Goal: Task Accomplishment & Management: Manage account settings

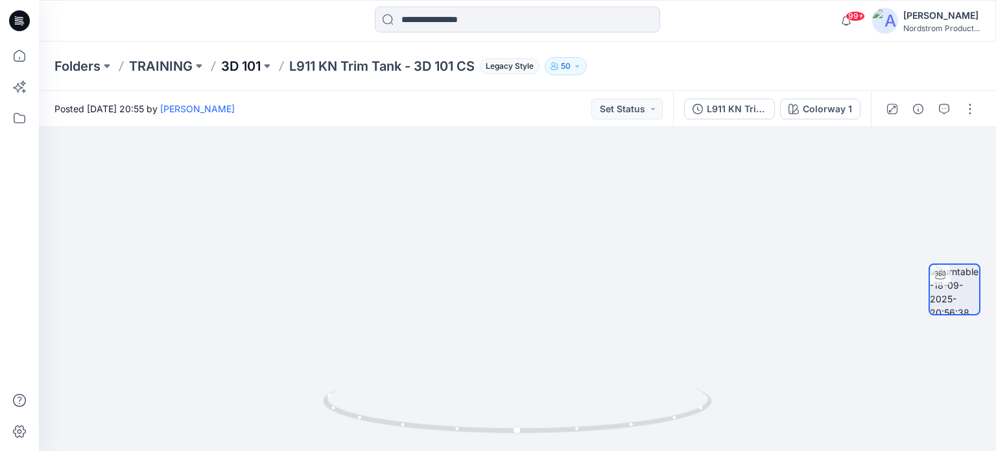
click at [239, 68] on p "3D 101" at bounding box center [241, 66] width 40 height 18
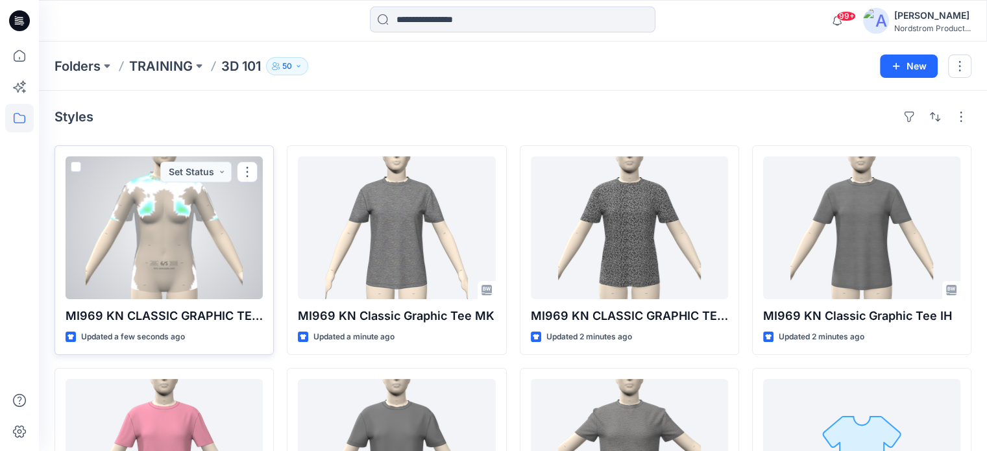
click at [155, 248] on div at bounding box center [164, 227] width 197 height 143
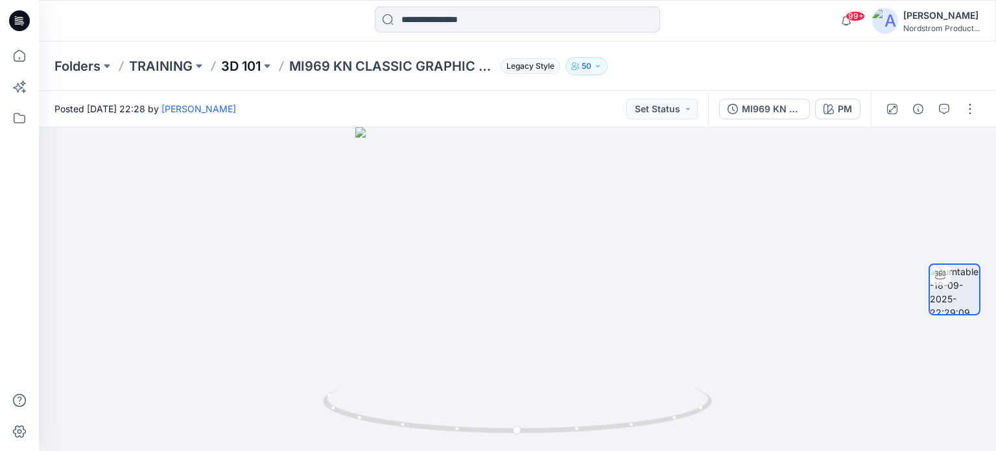
click at [246, 64] on p "3D 101" at bounding box center [241, 66] width 40 height 18
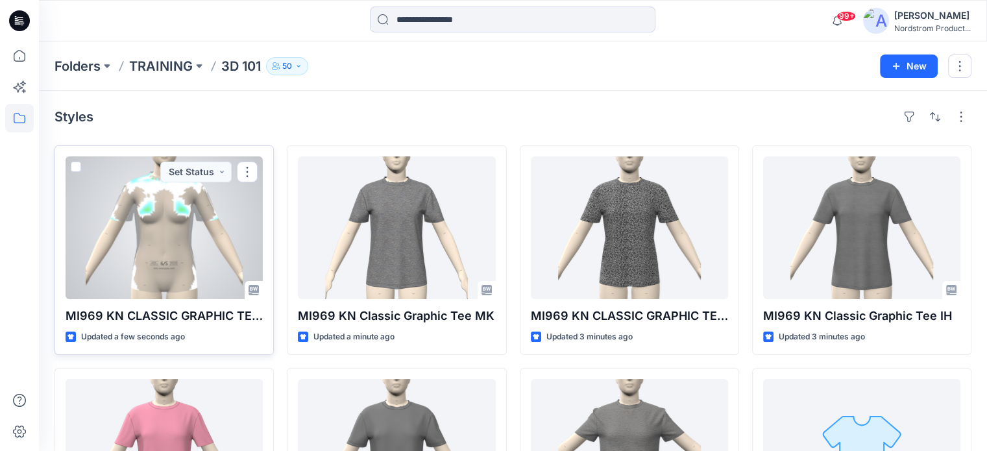
click at [182, 239] on div at bounding box center [164, 227] width 197 height 143
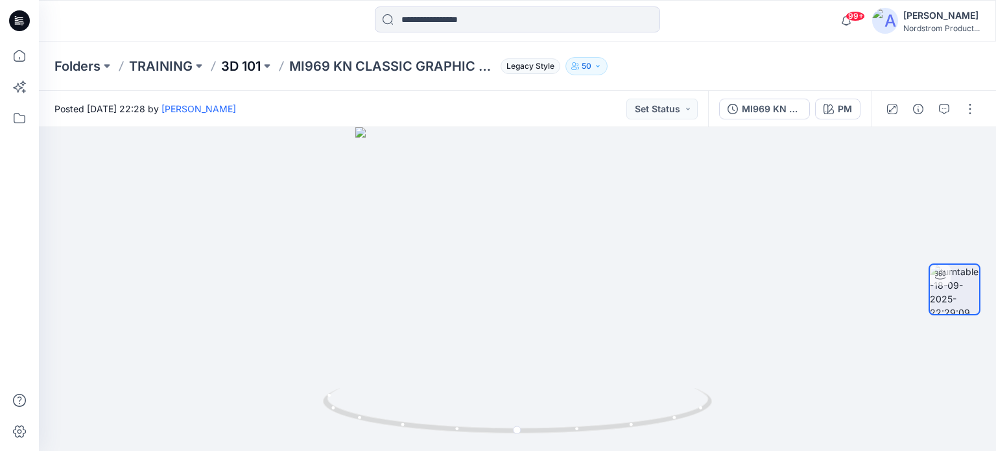
click at [239, 68] on p "3D 101" at bounding box center [241, 66] width 40 height 18
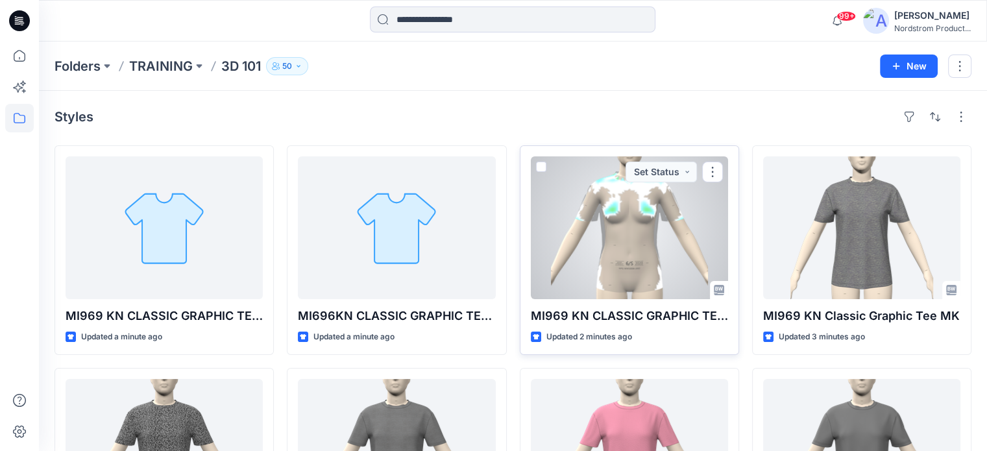
click at [658, 248] on div at bounding box center [629, 227] width 197 height 143
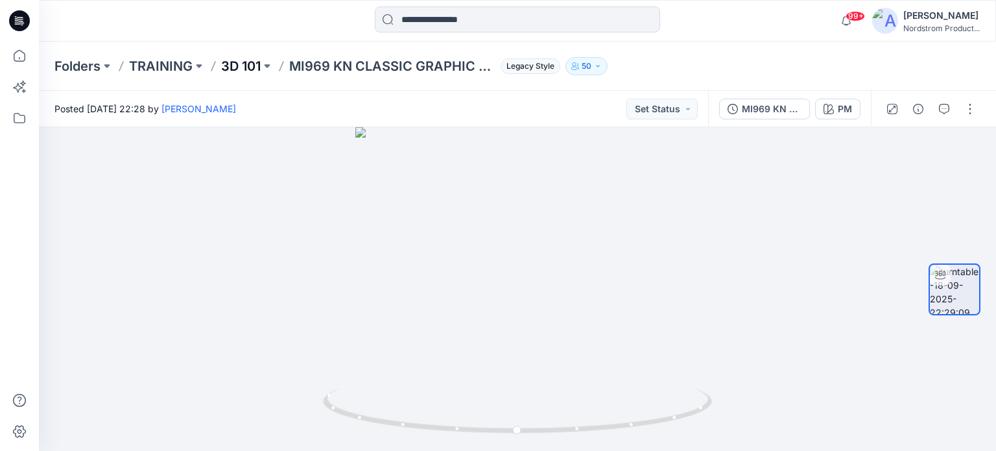
click at [254, 64] on p "3D 101" at bounding box center [241, 66] width 40 height 18
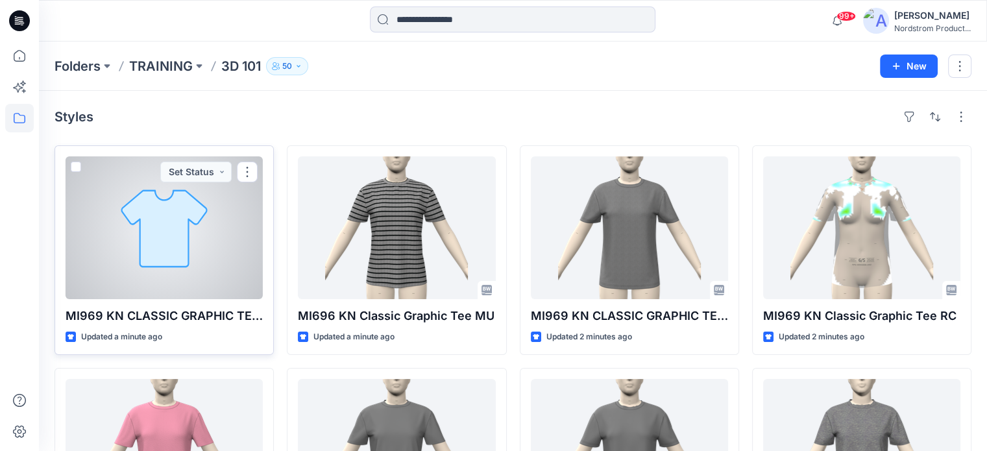
click at [210, 249] on div at bounding box center [164, 227] width 197 height 143
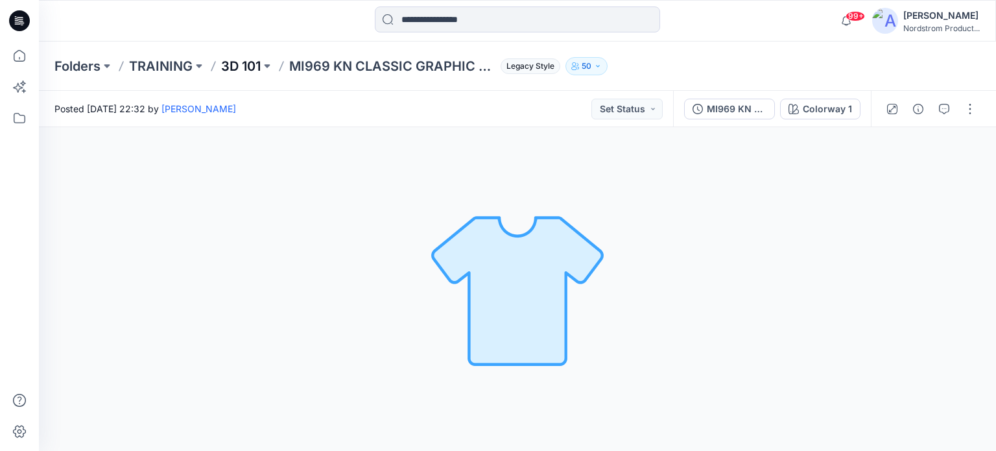
click at [249, 67] on p "3D 101" at bounding box center [241, 66] width 40 height 18
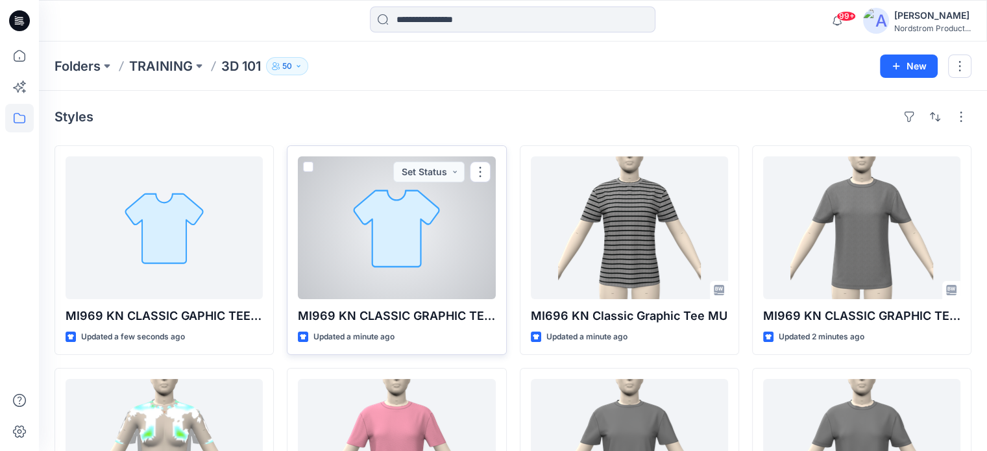
click at [416, 223] on div at bounding box center [396, 227] width 197 height 143
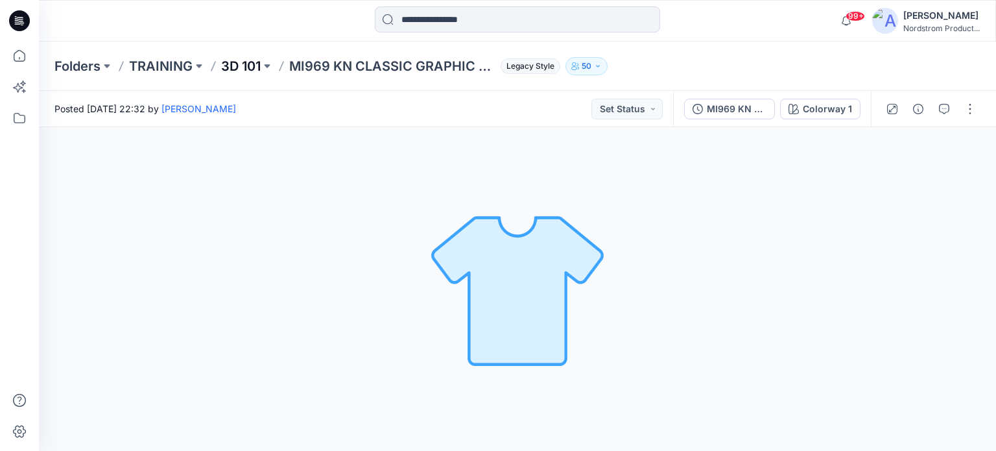
click at [248, 69] on p "3D 101" at bounding box center [241, 66] width 40 height 18
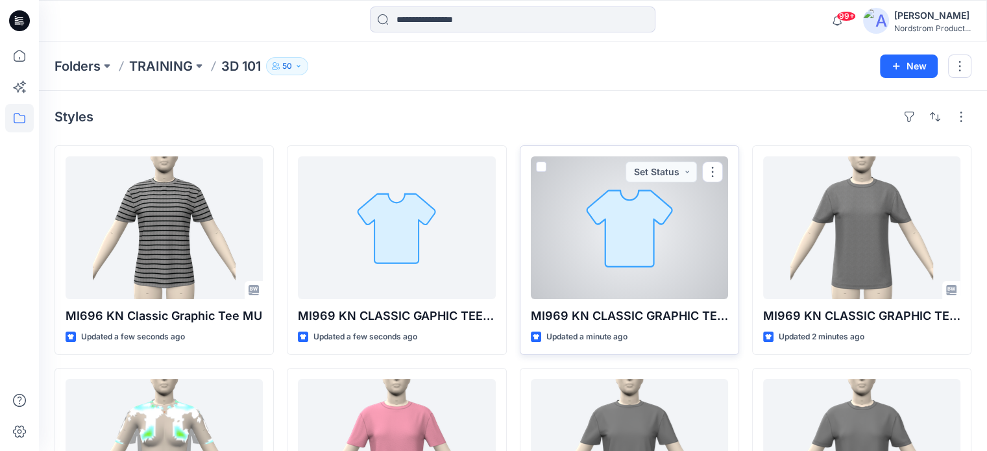
click at [640, 265] on div at bounding box center [629, 227] width 197 height 143
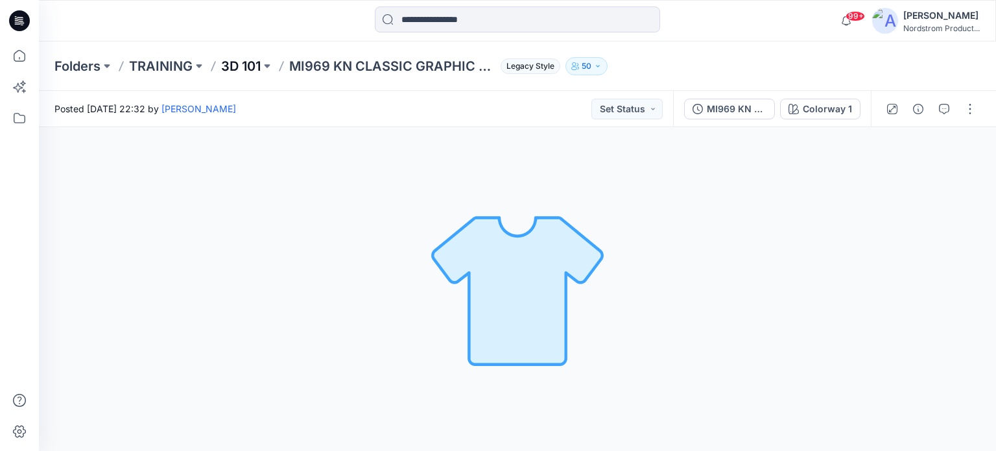
click at [243, 59] on p "3D 101" at bounding box center [241, 66] width 40 height 18
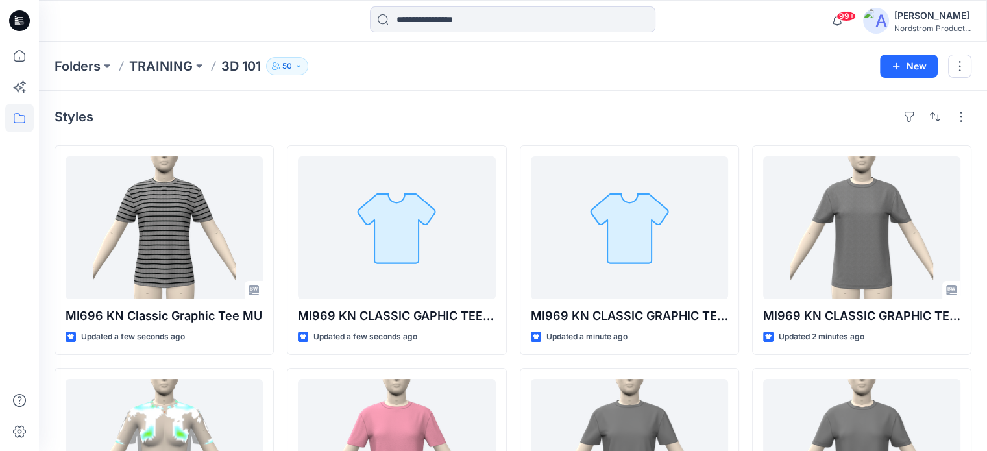
click at [924, 16] on div "[PERSON_NAME]" at bounding box center [932, 16] width 77 height 16
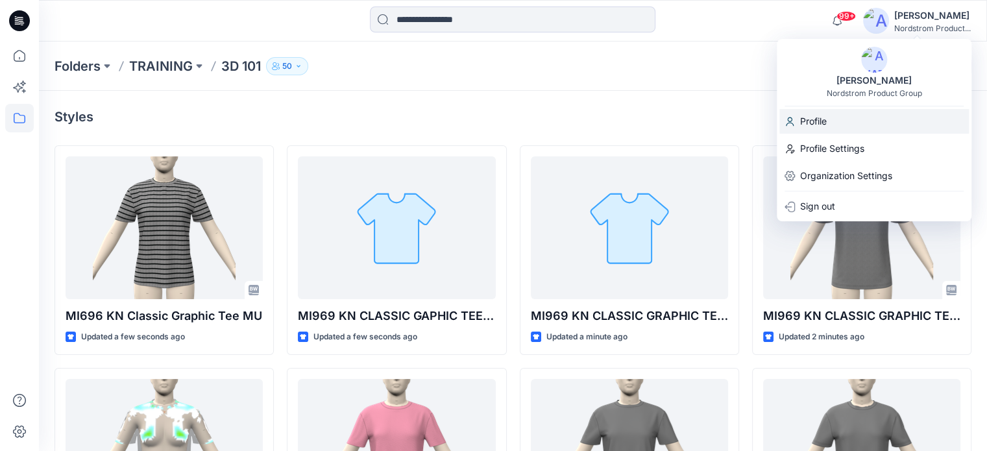
click at [818, 119] on p "Profile" at bounding box center [813, 121] width 27 height 25
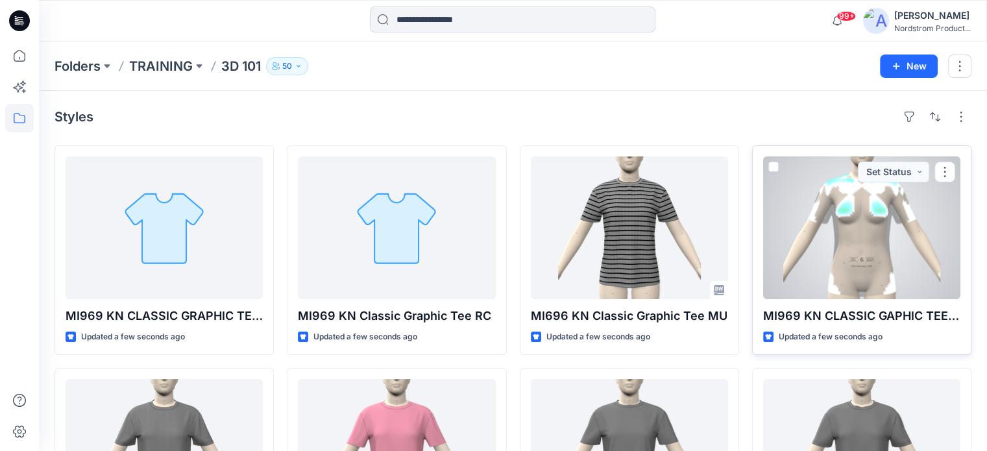
click at [819, 240] on div at bounding box center [861, 227] width 197 height 143
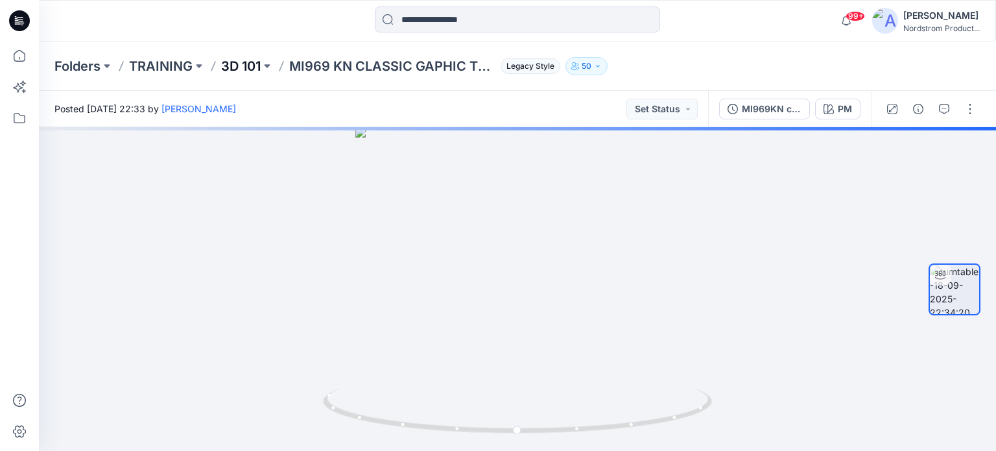
click at [239, 61] on p "3D 101" at bounding box center [241, 66] width 40 height 18
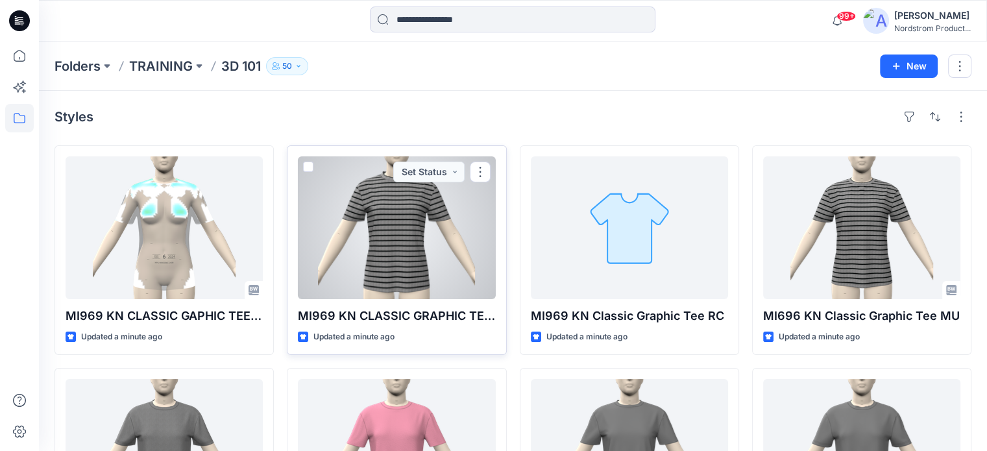
click at [384, 262] on div at bounding box center [396, 227] width 197 height 143
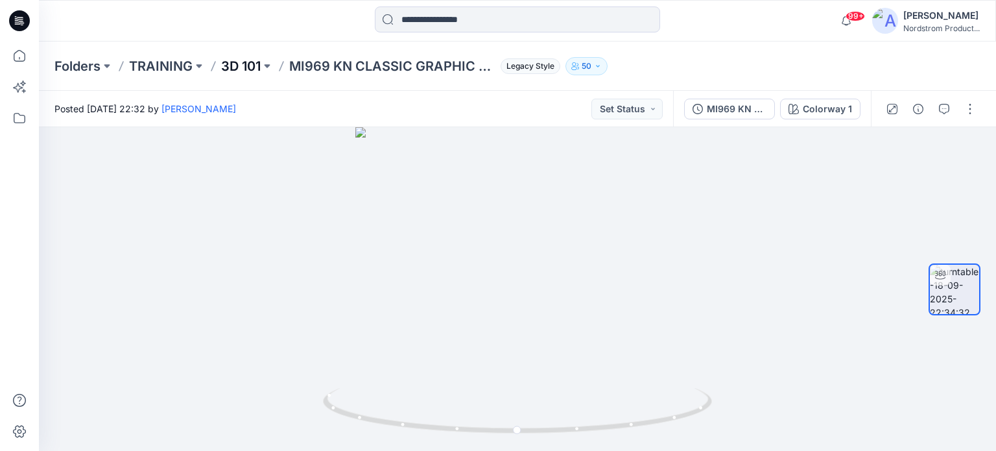
click at [242, 69] on p "3D 101" at bounding box center [241, 66] width 40 height 18
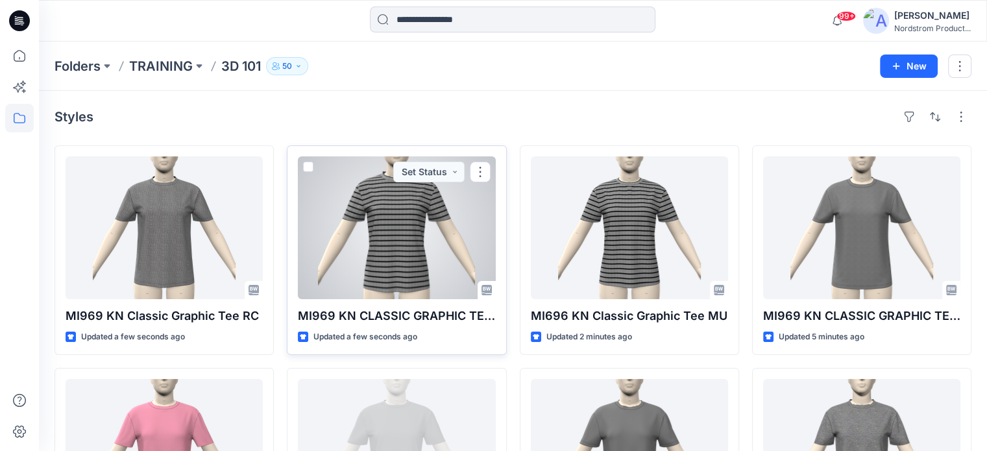
click at [413, 262] on div at bounding box center [396, 227] width 197 height 143
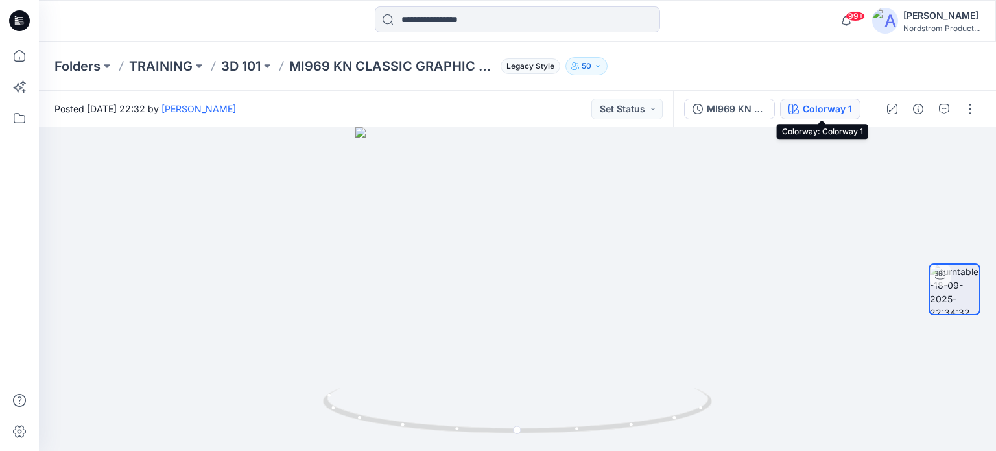
click at [823, 114] on div "Colorway 1" at bounding box center [827, 109] width 49 height 14
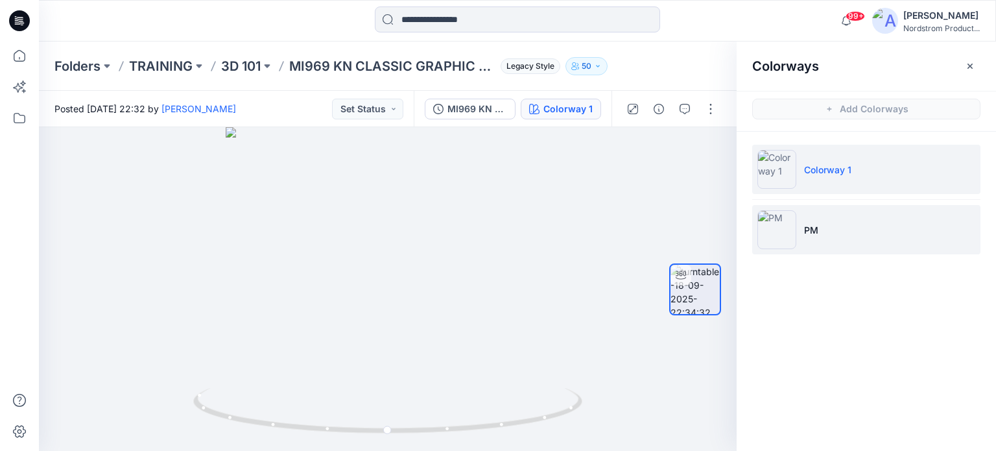
click at [846, 224] on li "PM" at bounding box center [866, 229] width 228 height 49
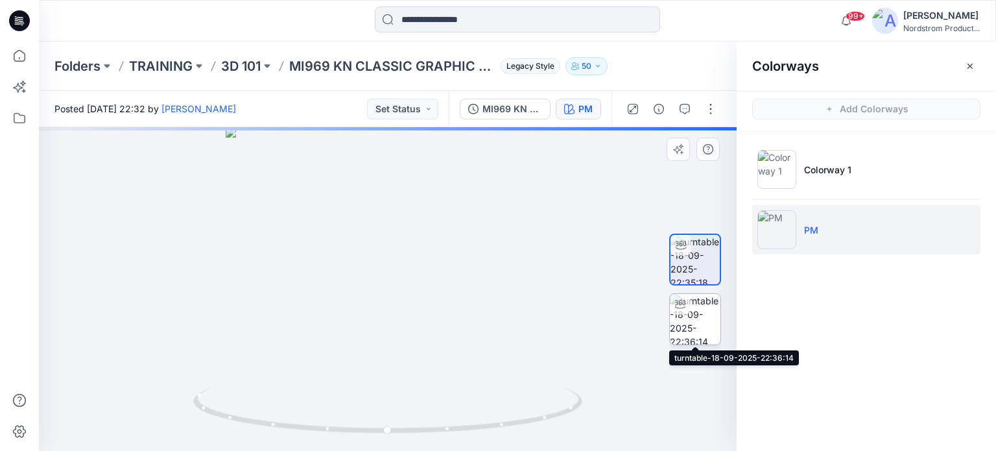
click at [698, 320] on img at bounding box center [695, 319] width 51 height 51
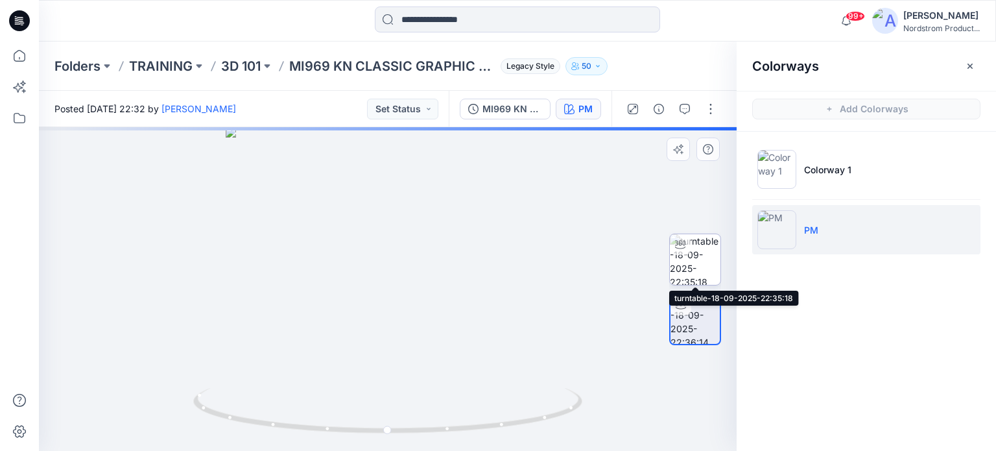
click at [699, 257] on img at bounding box center [695, 259] width 51 height 51
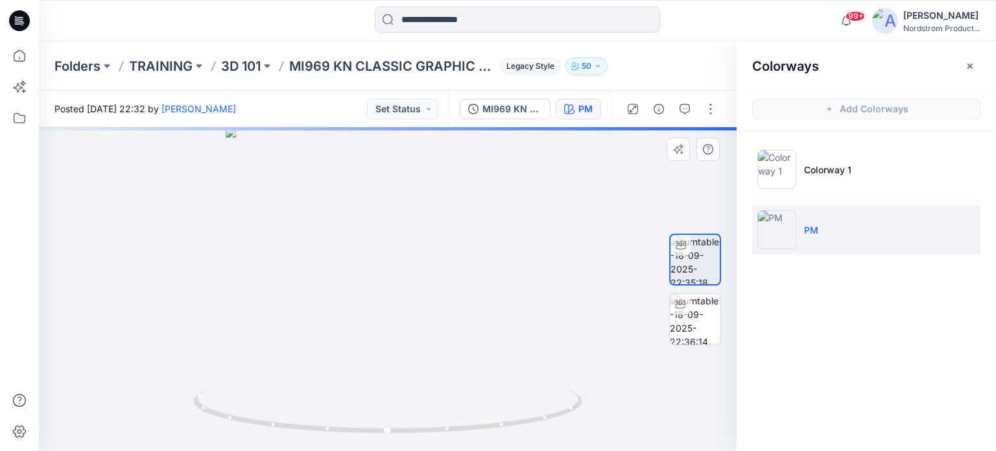
drag, startPoint x: 699, startPoint y: 257, endPoint x: 695, endPoint y: 269, distance: 12.9
click at [695, 269] on img at bounding box center [695, 259] width 49 height 49
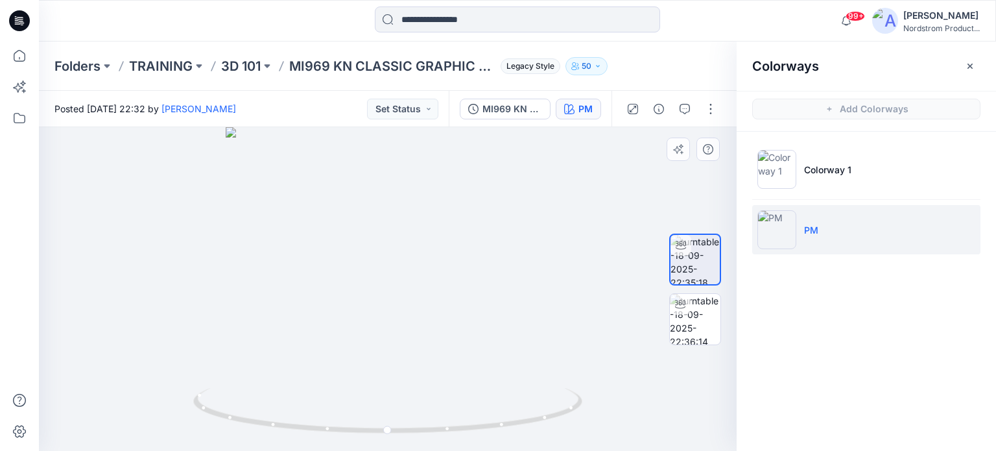
click at [684, 248] on icon at bounding box center [681, 245] width 10 height 10
click at [861, 239] on li "PM" at bounding box center [866, 229] width 228 height 49
click at [712, 106] on button "button" at bounding box center [711, 109] width 21 height 21
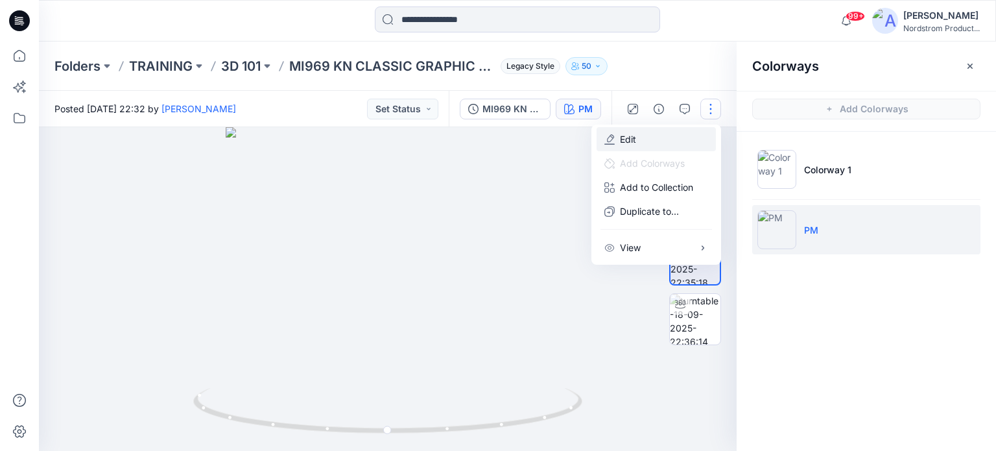
click at [654, 136] on button "Edit" at bounding box center [656, 139] width 119 height 24
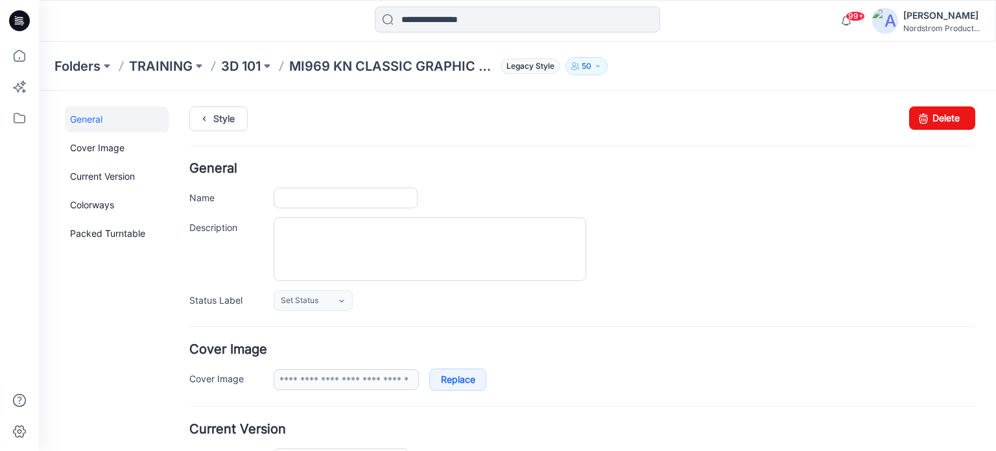
type input "**********"
click at [254, 65] on p "3D 101" at bounding box center [241, 66] width 40 height 18
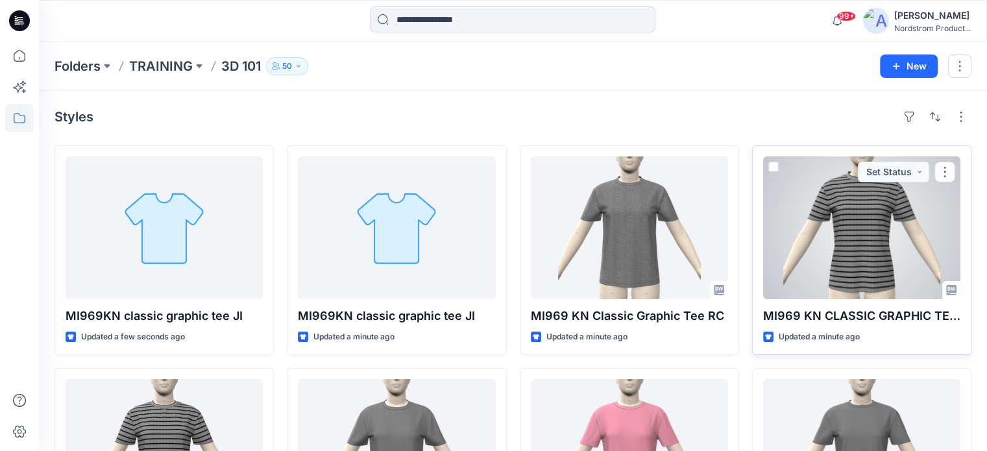
click at [843, 254] on div at bounding box center [861, 227] width 197 height 143
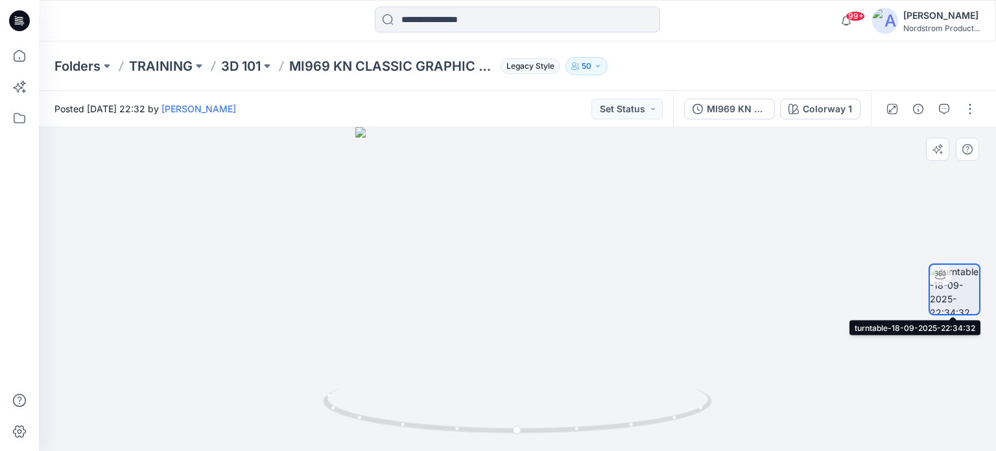
click at [967, 294] on img at bounding box center [954, 289] width 49 height 49
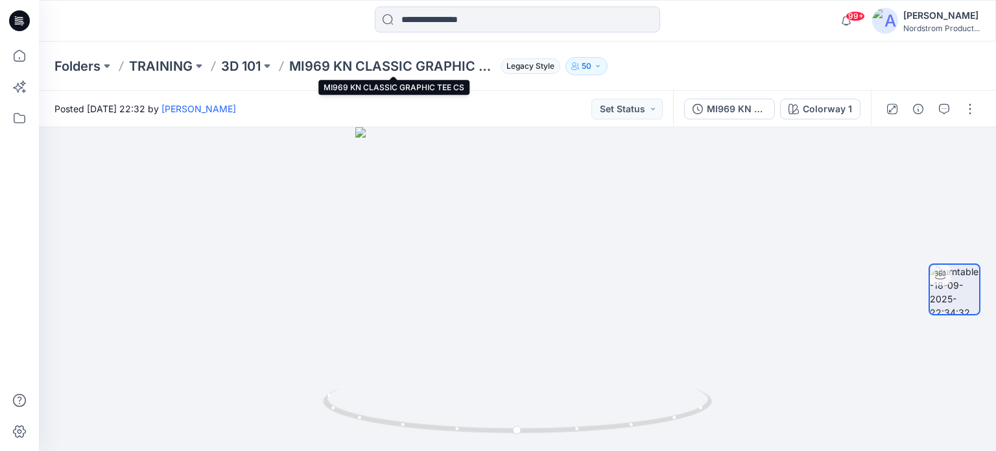
click at [354, 60] on p "MI969 KN CLASSIC GRAPHIC TEE CS" at bounding box center [392, 66] width 206 height 18
click at [378, 66] on p "MI969 KN CLASSIC GRAPHIC TEE CS" at bounding box center [392, 66] width 206 height 18
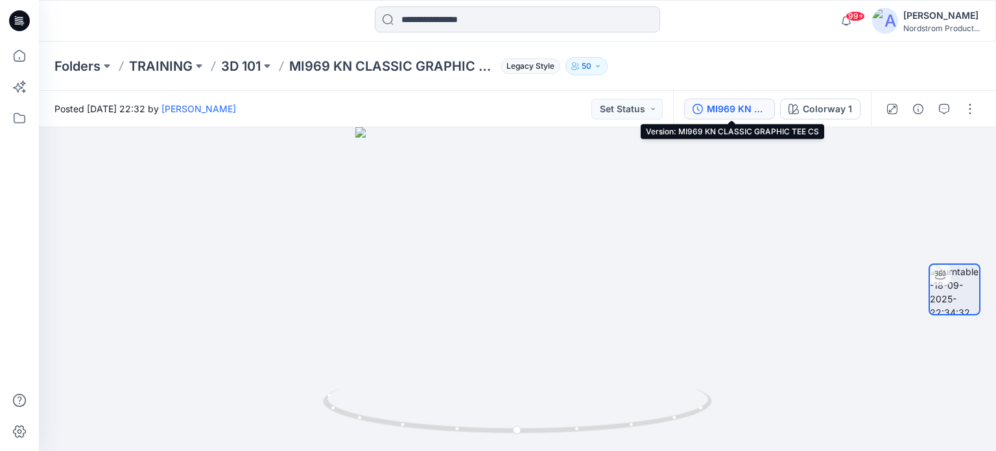
click at [736, 110] on div "MI969 KN CLASSIC GRAPHIC TEE CS" at bounding box center [737, 109] width 60 height 14
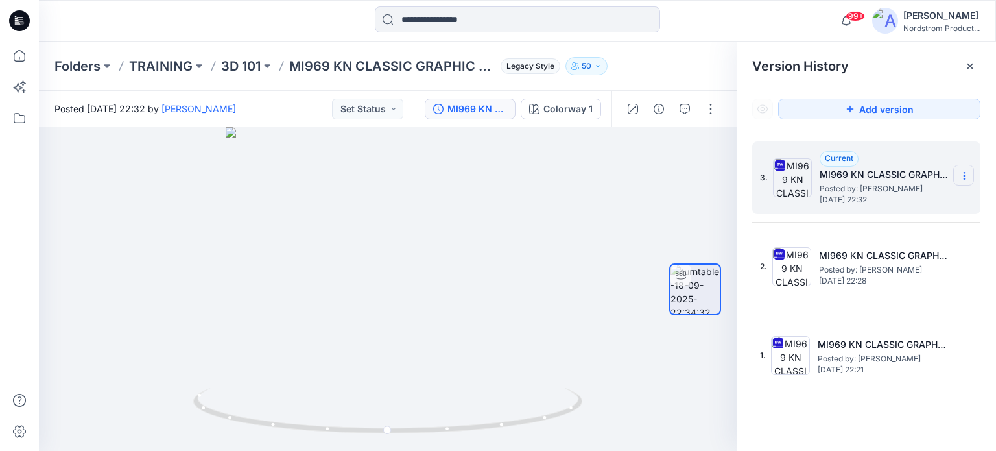
click at [963, 174] on icon at bounding box center [964, 176] width 10 height 10
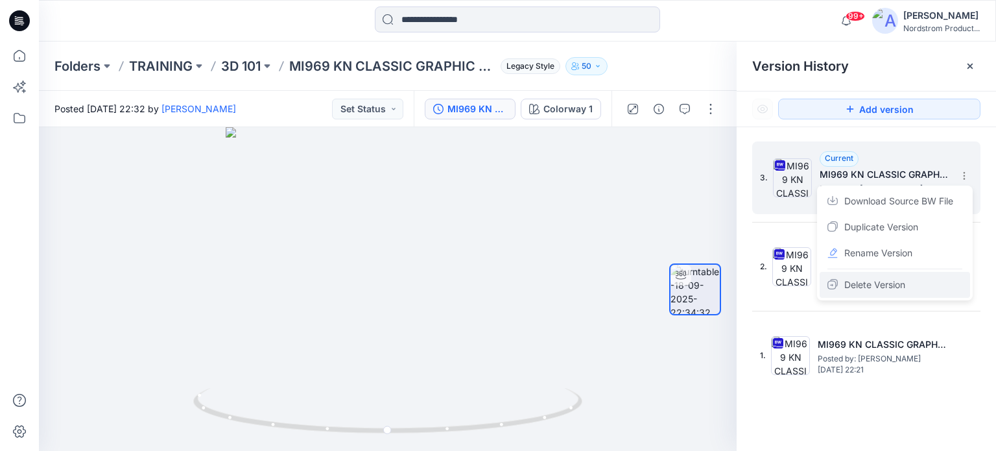
click at [874, 284] on span "Delete Version" at bounding box center [875, 285] width 61 height 16
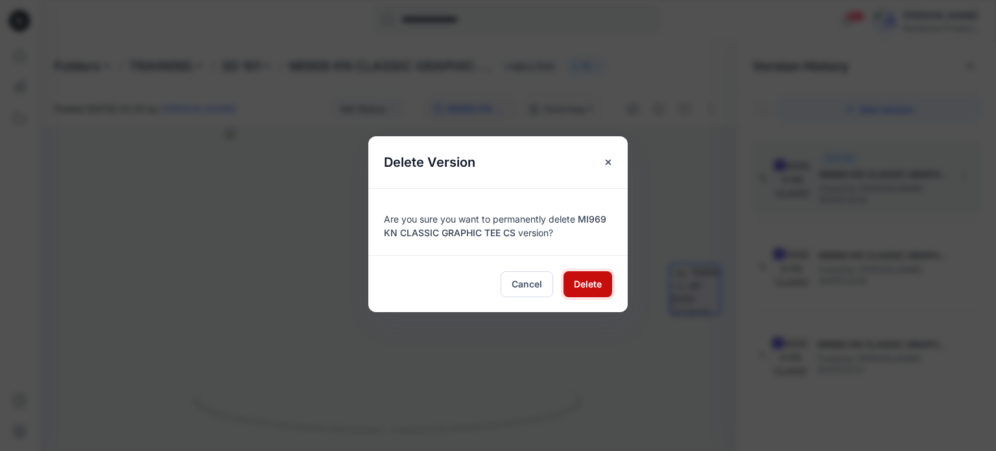
click at [595, 279] on span "Delete" at bounding box center [588, 284] width 28 height 14
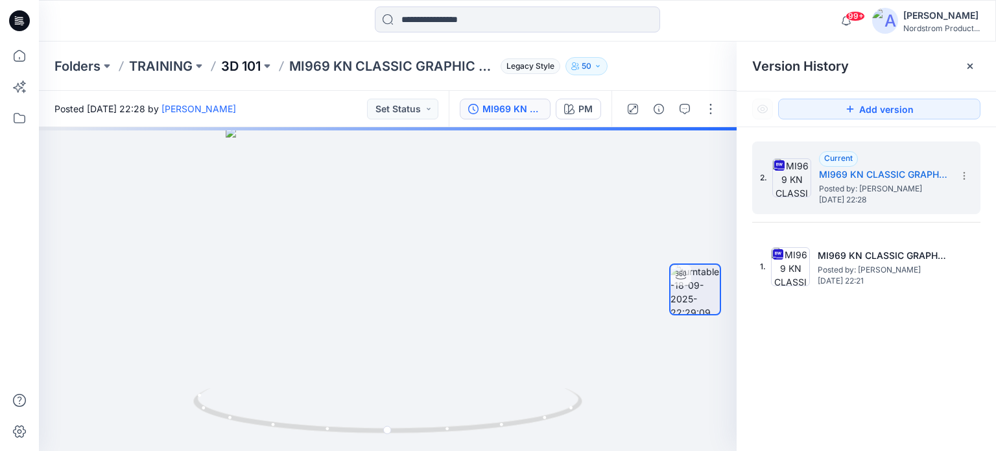
click at [234, 64] on p "3D 101" at bounding box center [241, 66] width 40 height 18
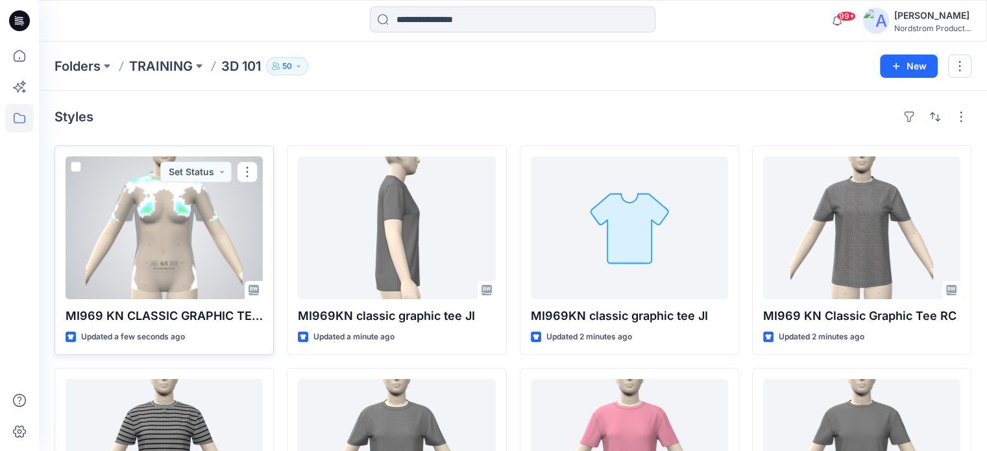
click at [114, 243] on div at bounding box center [164, 227] width 197 height 143
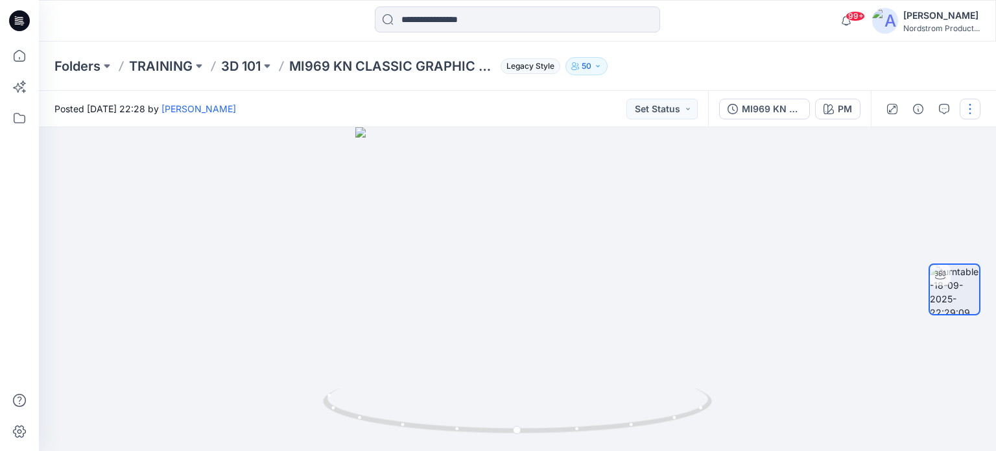
click at [973, 114] on button "button" at bounding box center [970, 109] width 21 height 21
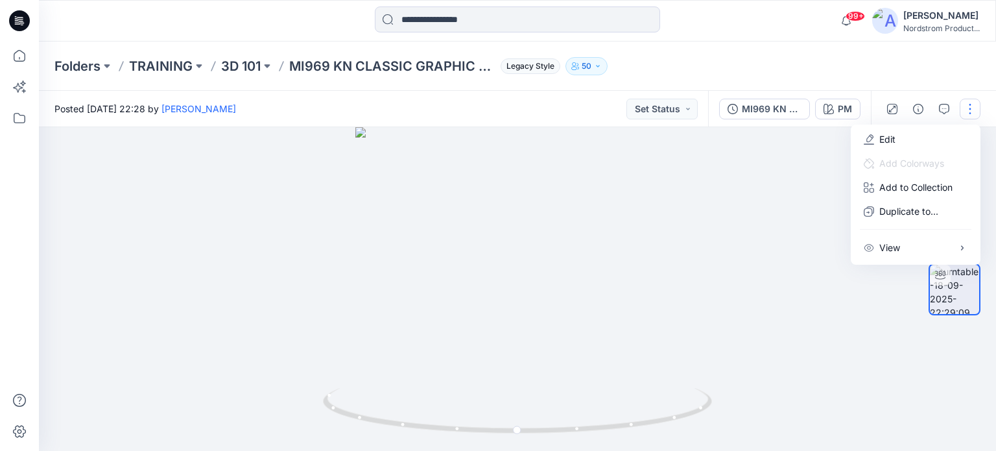
click at [771, 76] on div "Folders TRAINING 3D 101 MI969 KN CLASSIC GRAPHIC TEE CS Legacy Style 50" at bounding box center [517, 66] width 957 height 49
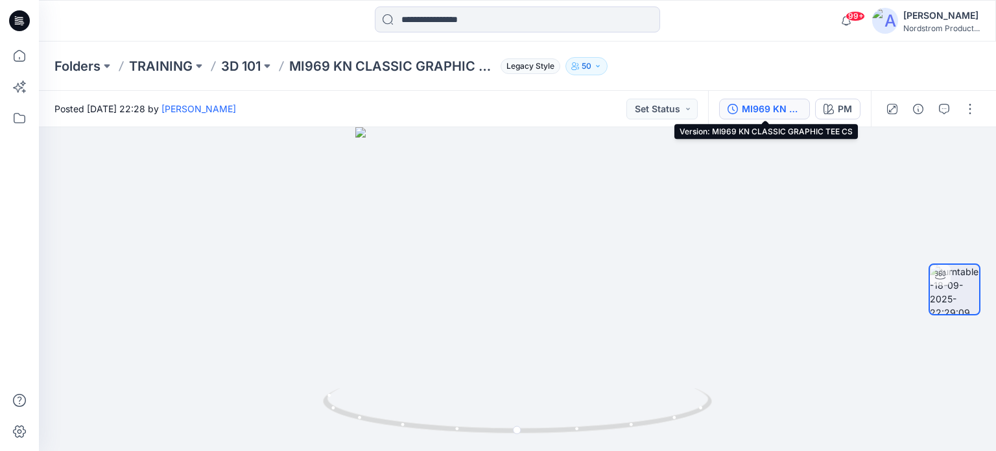
click at [782, 105] on div "MI969 KN CLASSIC GRAPHIC TEE CS" at bounding box center [772, 109] width 60 height 14
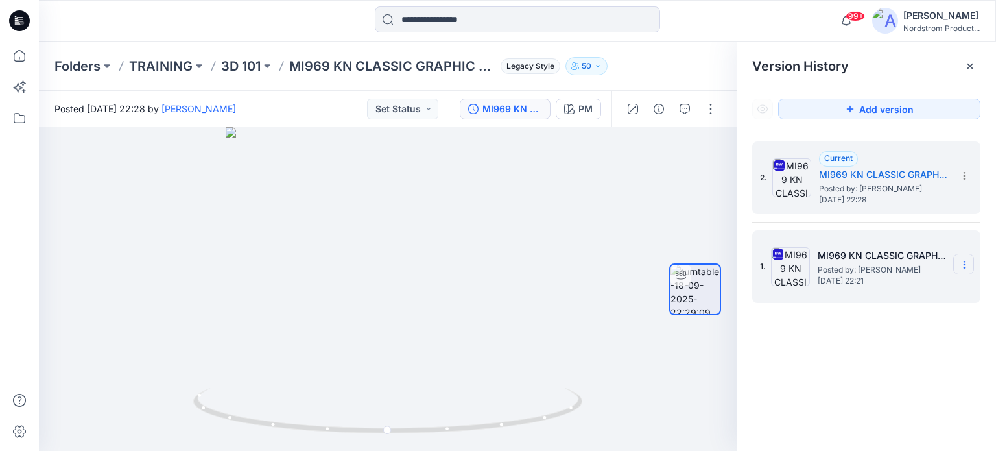
click at [963, 267] on icon at bounding box center [964, 264] width 10 height 10
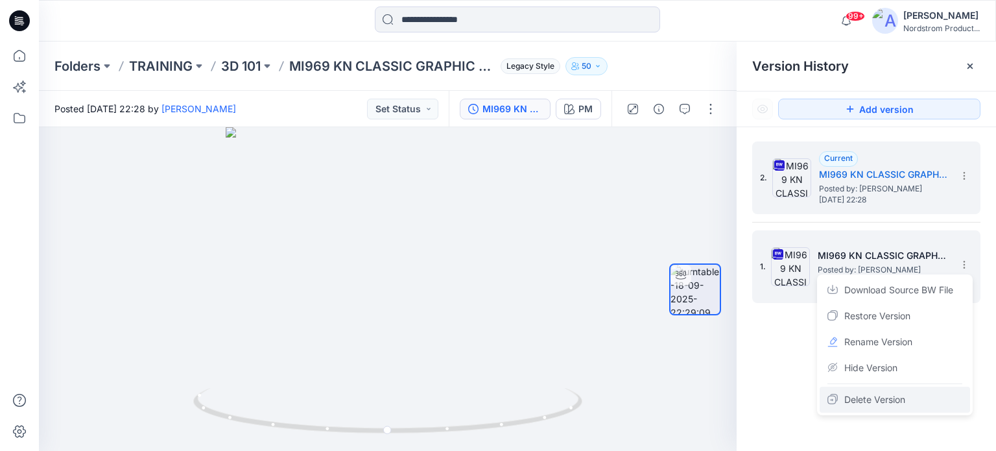
click at [857, 399] on span "Delete Version" at bounding box center [875, 400] width 61 height 16
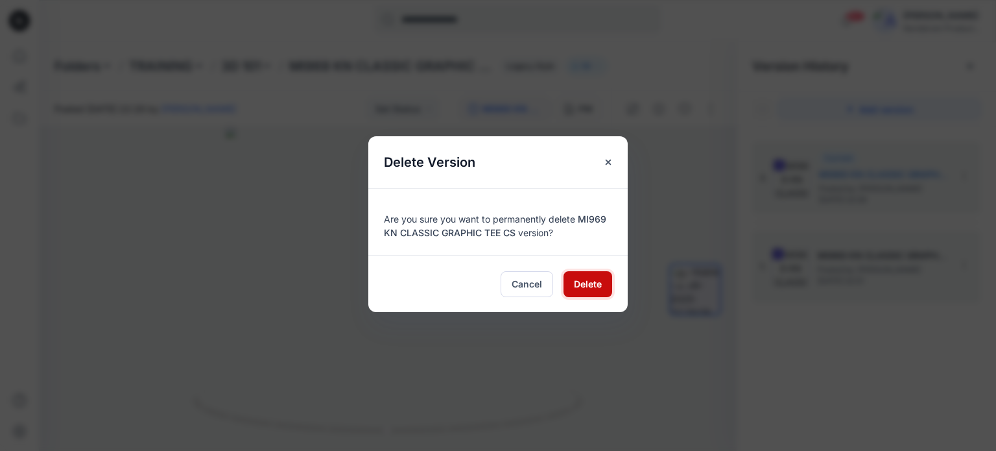
click at [594, 286] on span "Delete" at bounding box center [588, 284] width 28 height 14
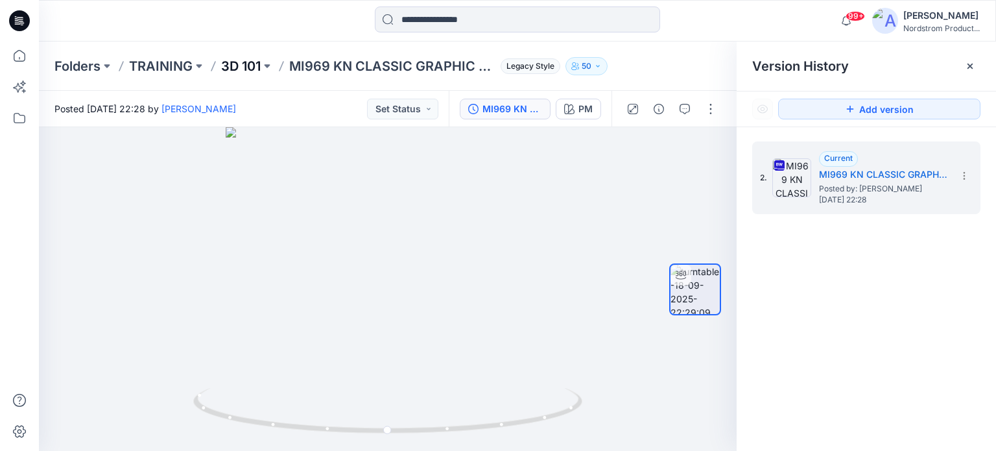
click at [252, 62] on p "3D 101" at bounding box center [241, 66] width 40 height 18
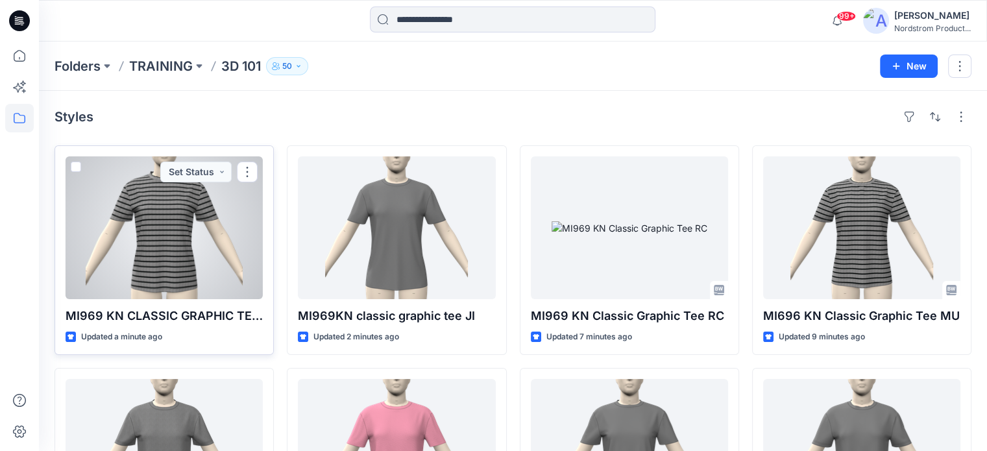
click at [167, 226] on div at bounding box center [164, 227] width 197 height 143
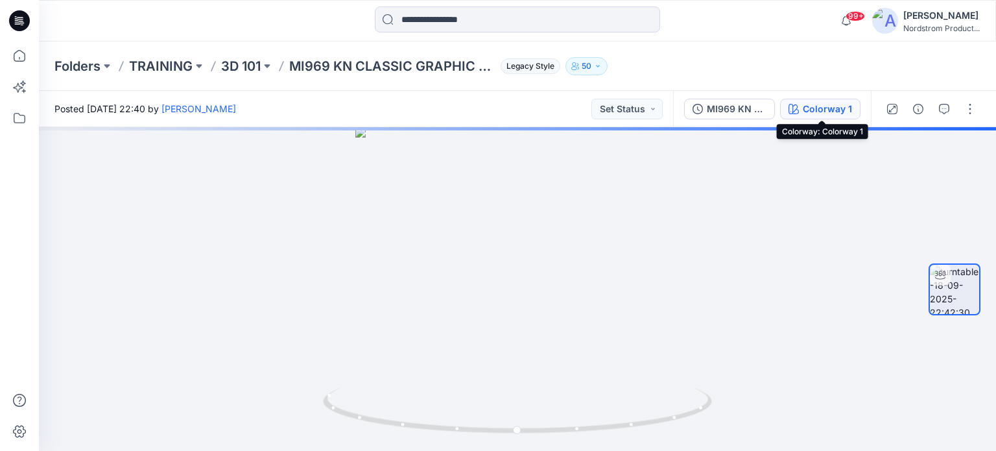
click at [814, 112] on div "Colorway 1" at bounding box center [827, 109] width 49 height 14
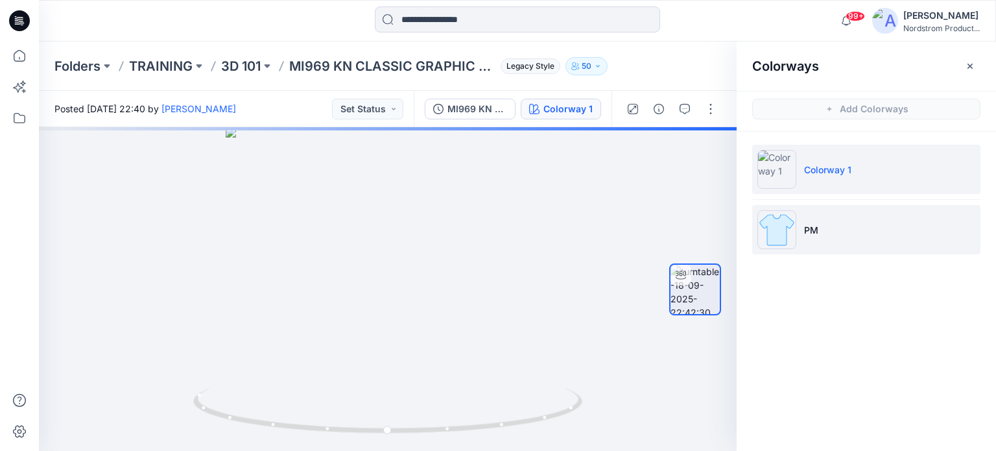
click at [834, 226] on li "PM" at bounding box center [866, 229] width 228 height 49
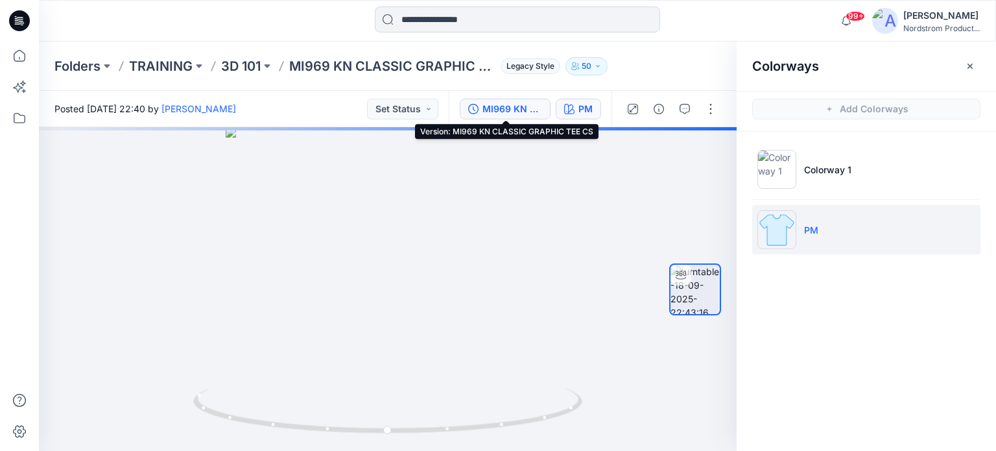
click at [522, 110] on div "MI969 KN CLASSIC GRAPHIC TEE CS" at bounding box center [513, 109] width 60 height 14
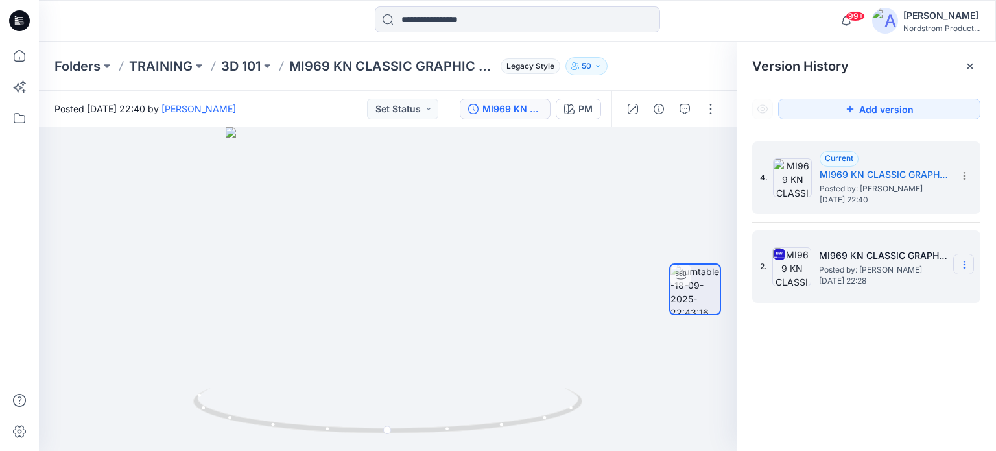
click at [966, 261] on icon at bounding box center [964, 264] width 10 height 10
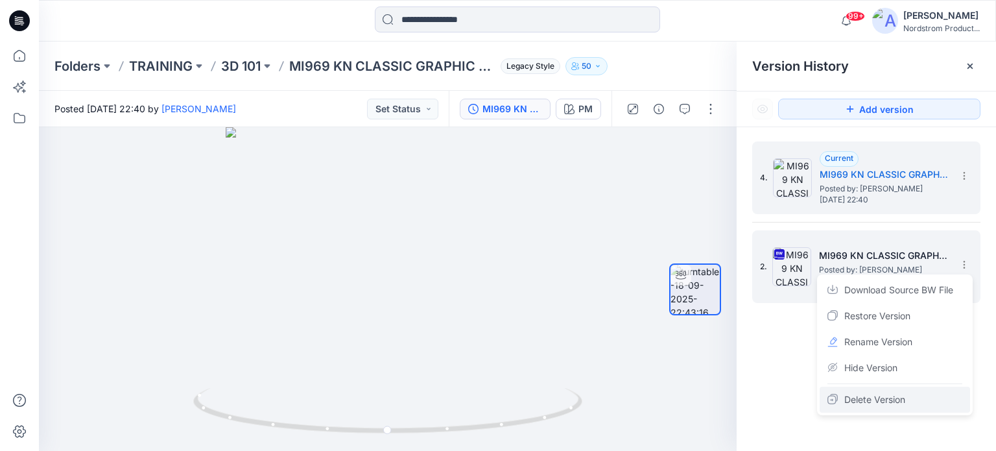
click at [892, 402] on span "Delete Version" at bounding box center [875, 400] width 61 height 16
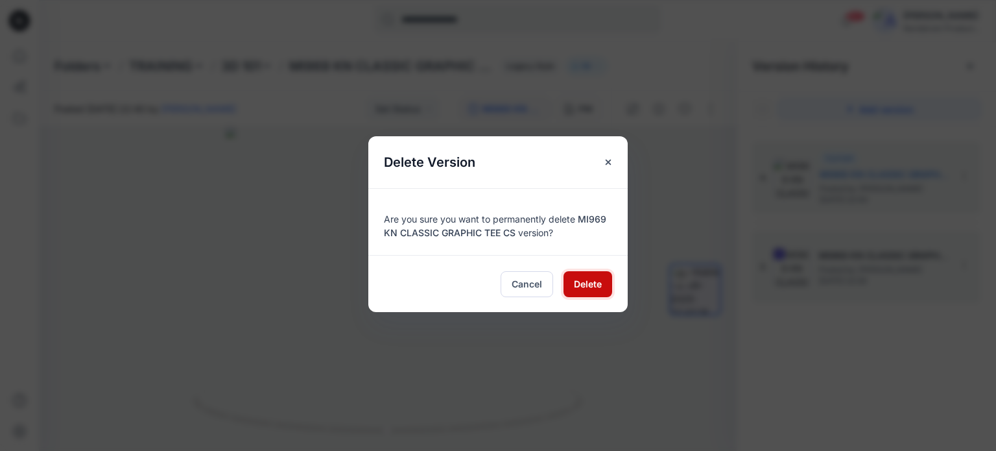
click at [584, 285] on span "Delete" at bounding box center [588, 284] width 28 height 14
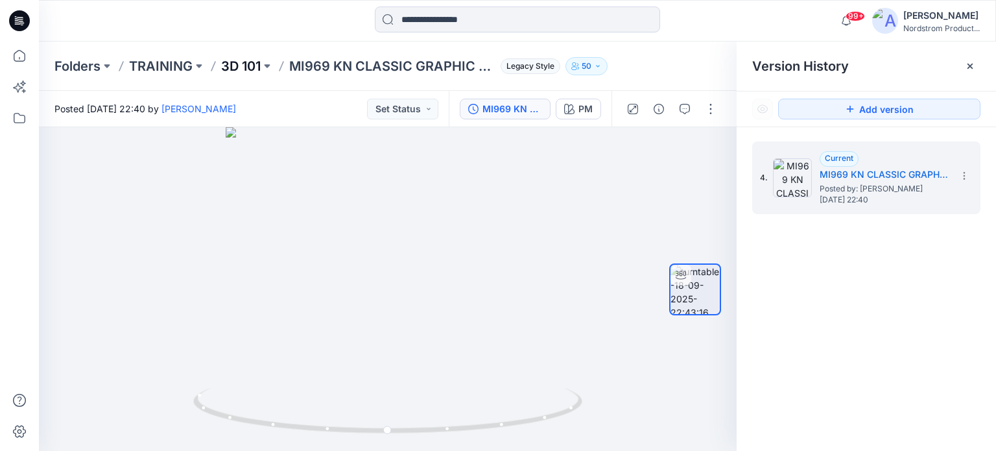
click at [243, 70] on p "3D 101" at bounding box center [241, 66] width 40 height 18
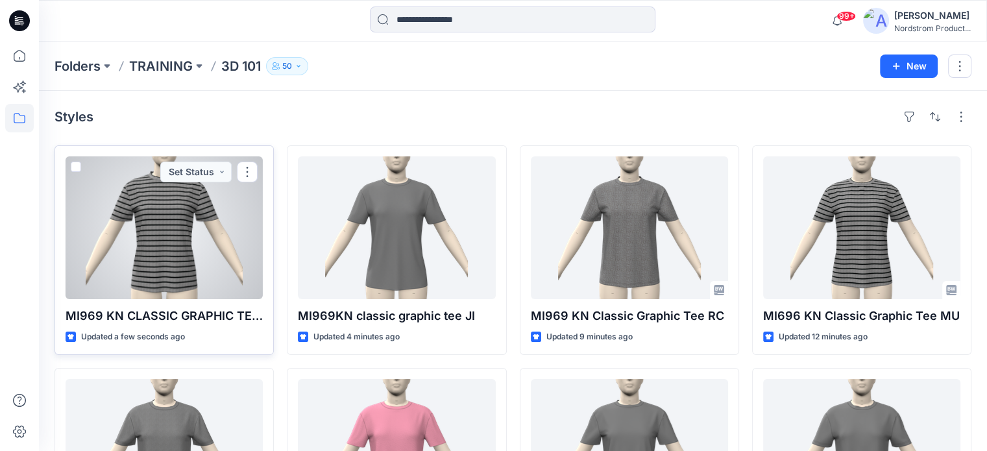
click at [183, 221] on div at bounding box center [164, 227] width 197 height 143
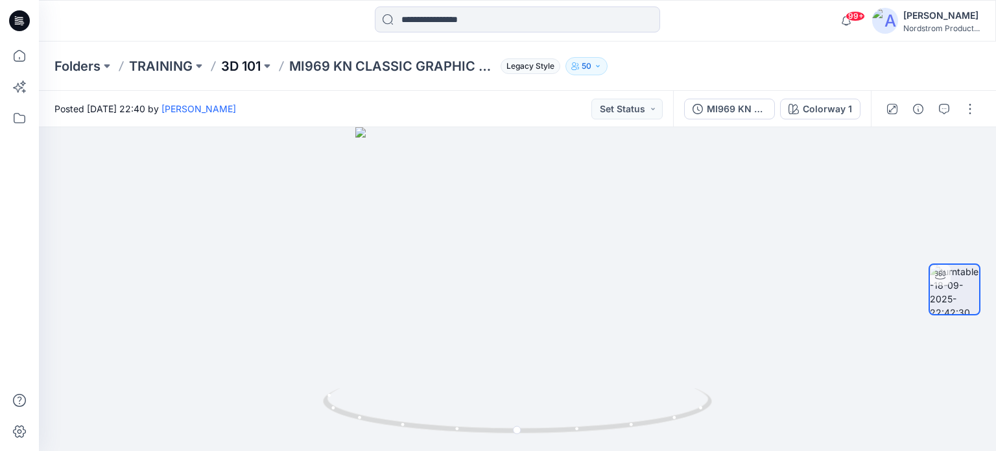
click at [233, 61] on p "3D 101" at bounding box center [241, 66] width 40 height 18
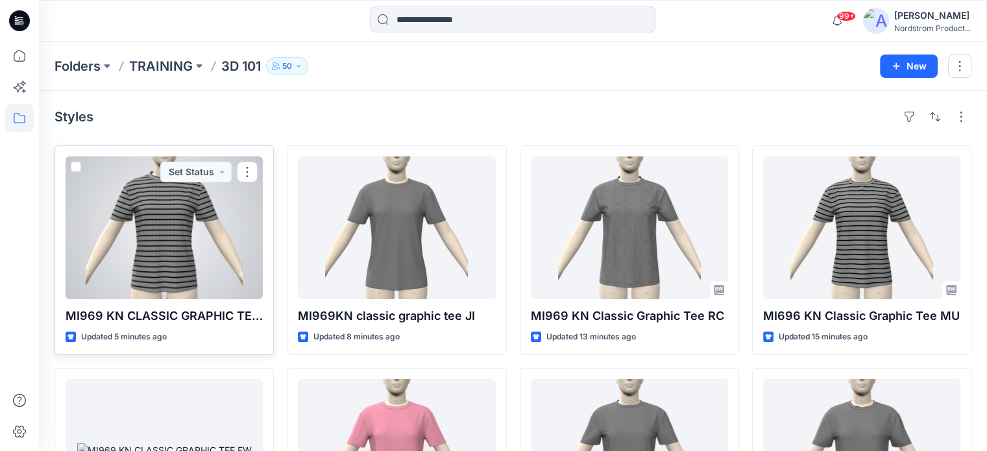
click at [112, 235] on div at bounding box center [164, 227] width 197 height 143
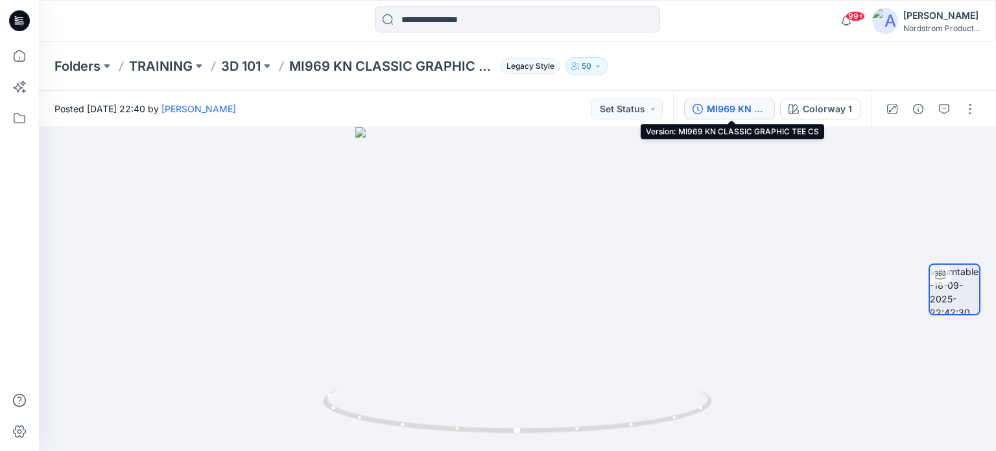
click at [728, 112] on div "MI969 KN CLASSIC GRAPHIC TEE CS" at bounding box center [737, 109] width 60 height 14
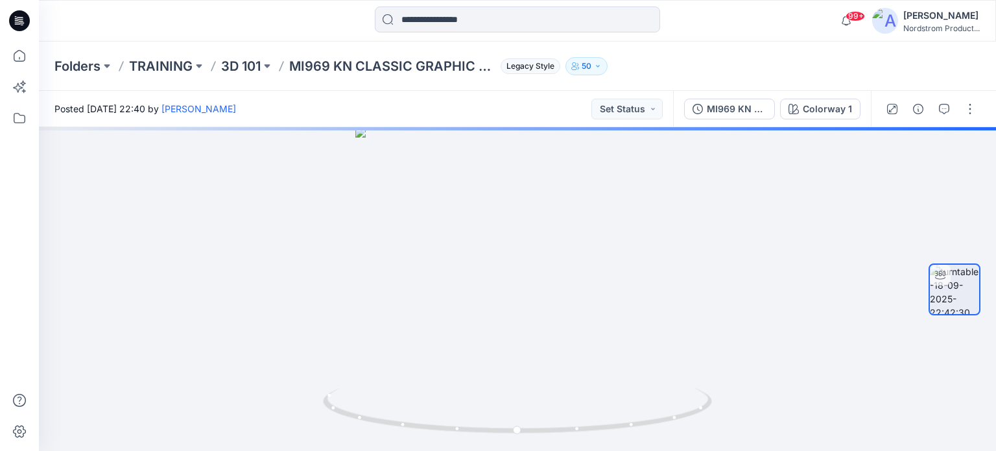
click at [821, 24] on img at bounding box center [885, 21] width 26 height 26
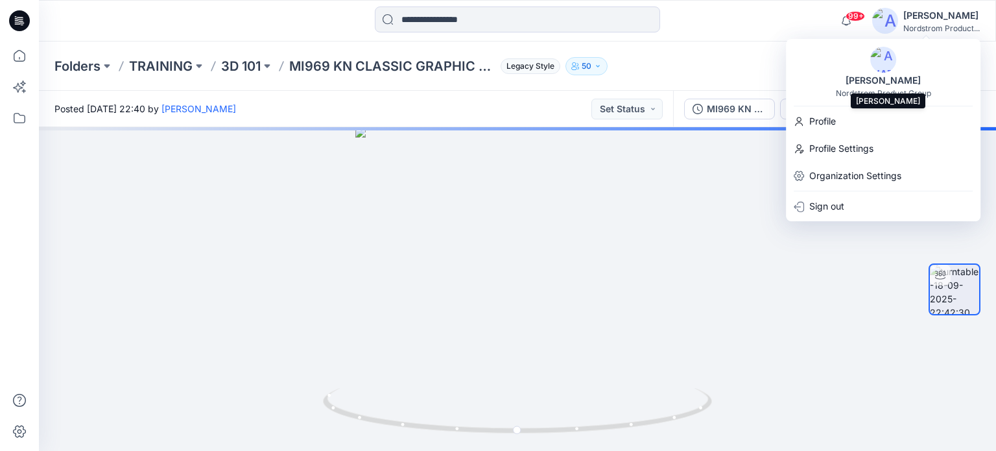
click at [821, 78] on div "[PERSON_NAME]" at bounding box center [883, 81] width 91 height 16
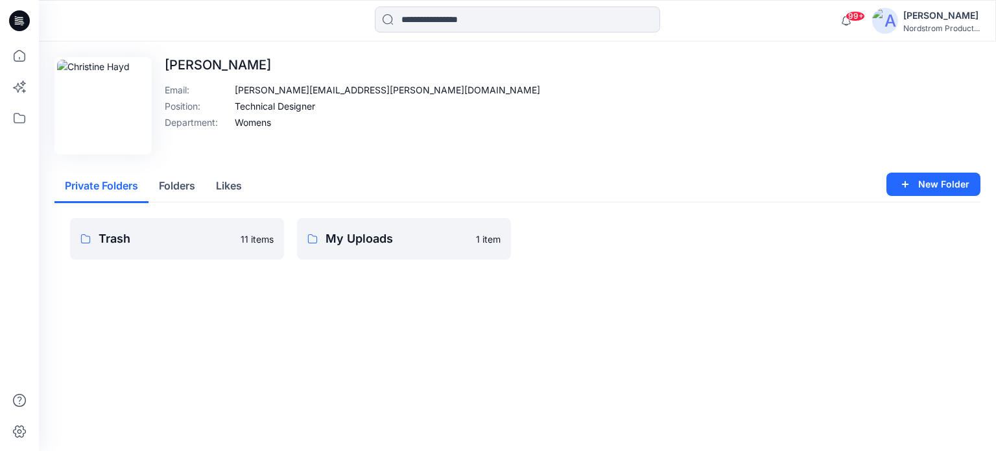
click at [821, 21] on img at bounding box center [885, 21] width 26 height 26
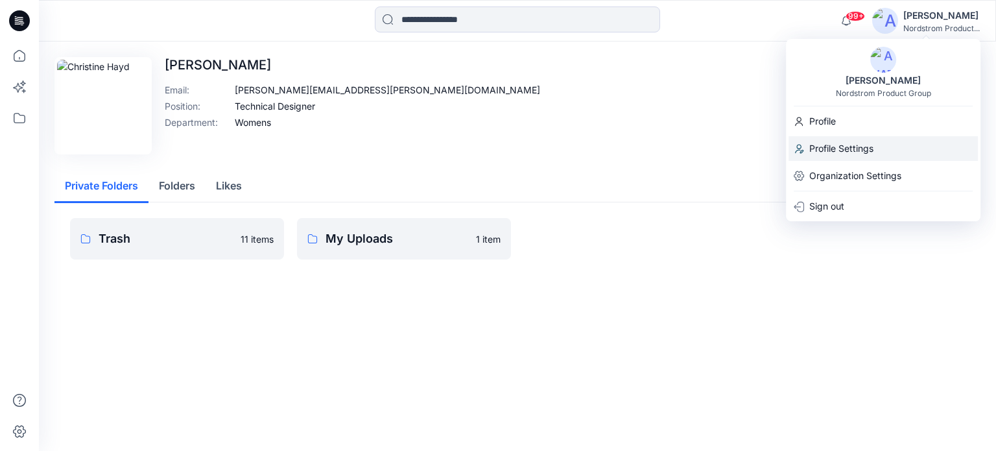
click at [821, 152] on p "Profile Settings" at bounding box center [842, 148] width 64 height 25
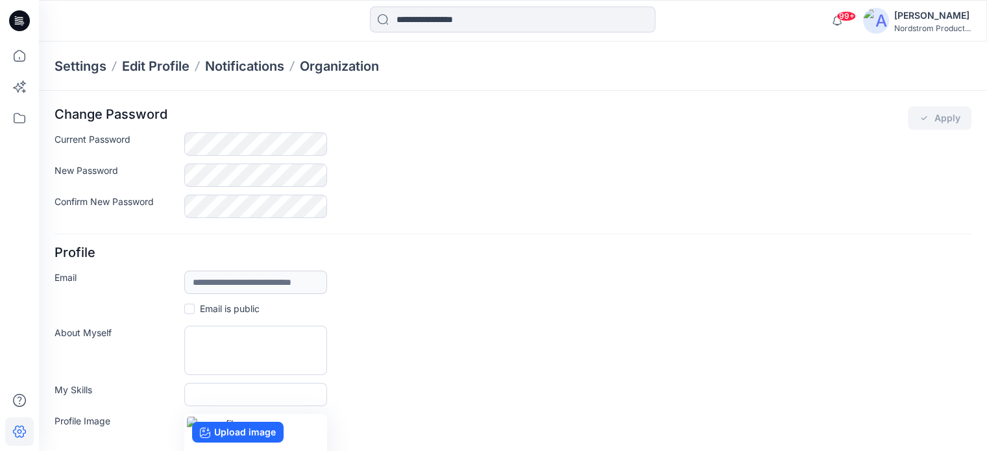
click at [821, 19] on div "[PERSON_NAME]" at bounding box center [932, 16] width 77 height 16
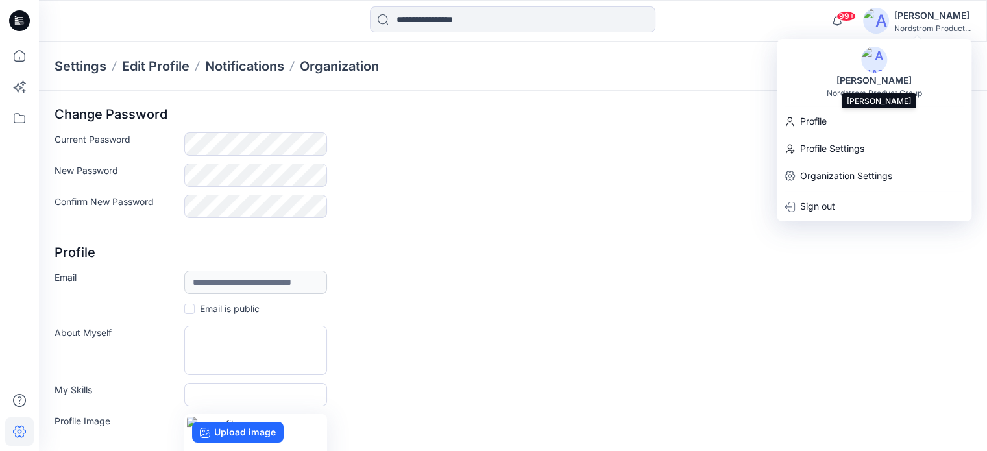
click at [821, 80] on div "[PERSON_NAME]" at bounding box center [873, 81] width 91 height 16
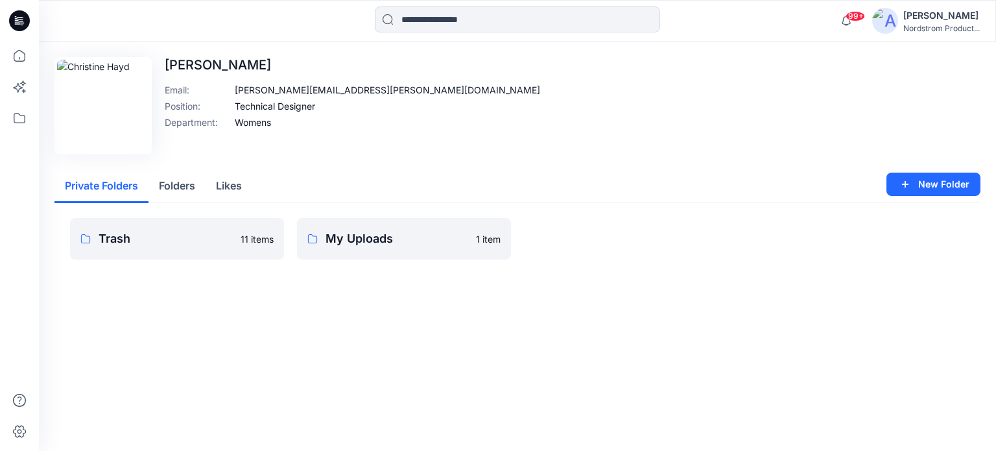
click at [221, 64] on p "[PERSON_NAME]" at bounding box center [353, 65] width 376 height 16
click at [238, 60] on p "[PERSON_NAME]" at bounding box center [353, 65] width 376 height 16
click at [821, 19] on img at bounding box center [885, 21] width 26 height 26
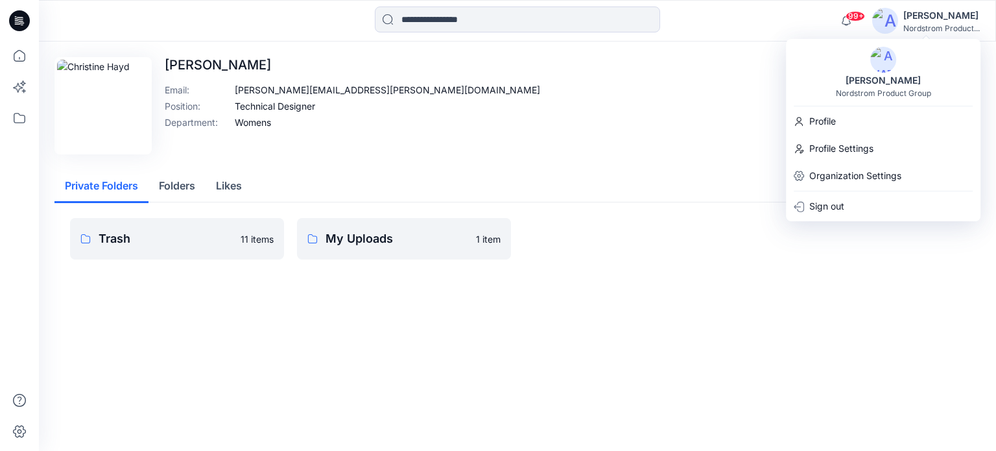
click at [821, 62] on img at bounding box center [884, 60] width 26 height 26
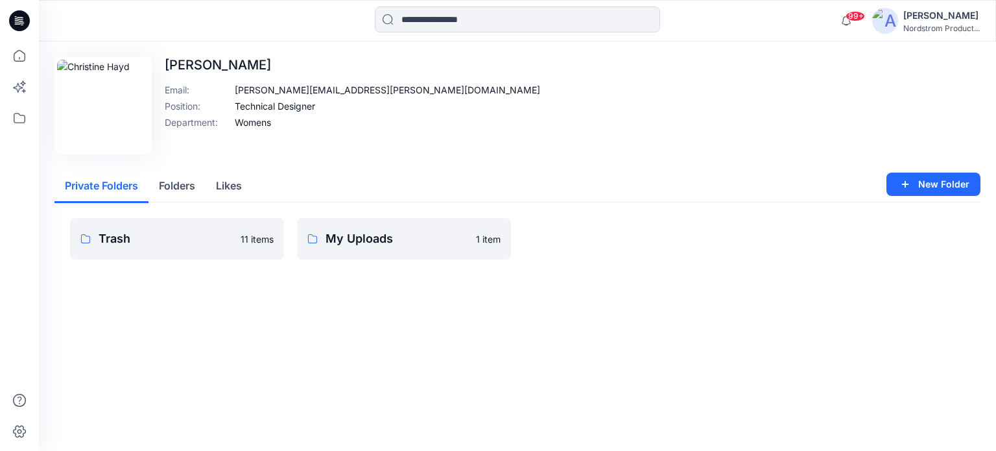
click at [821, 21] on img at bounding box center [885, 21] width 26 height 26
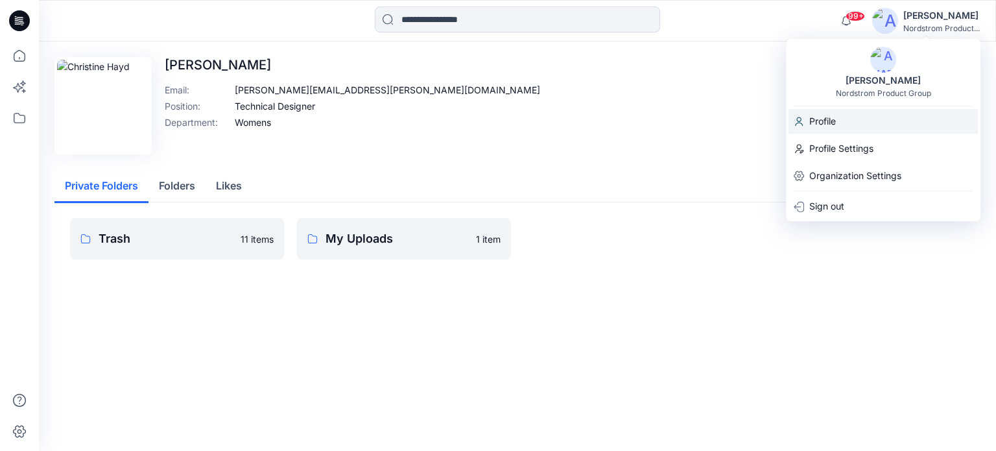
click at [821, 123] on p "Profile" at bounding box center [823, 121] width 27 height 25
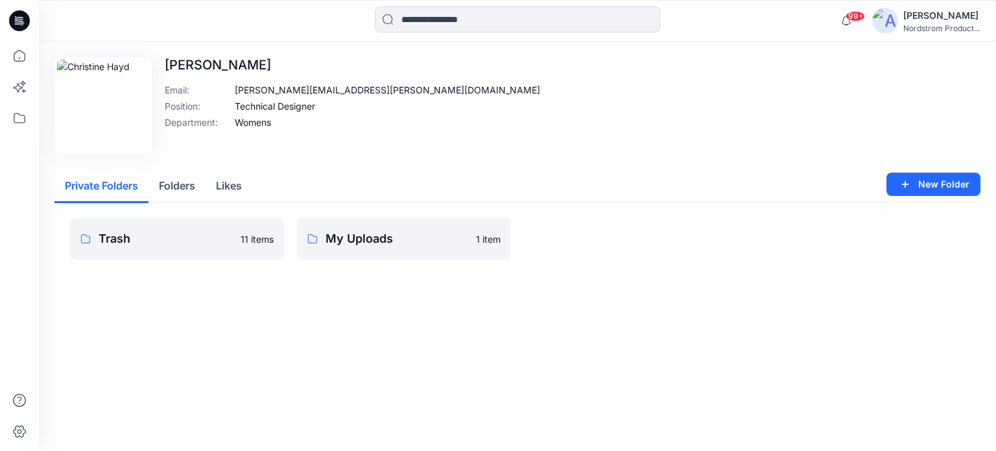
click at [821, 20] on img at bounding box center [885, 21] width 26 height 26
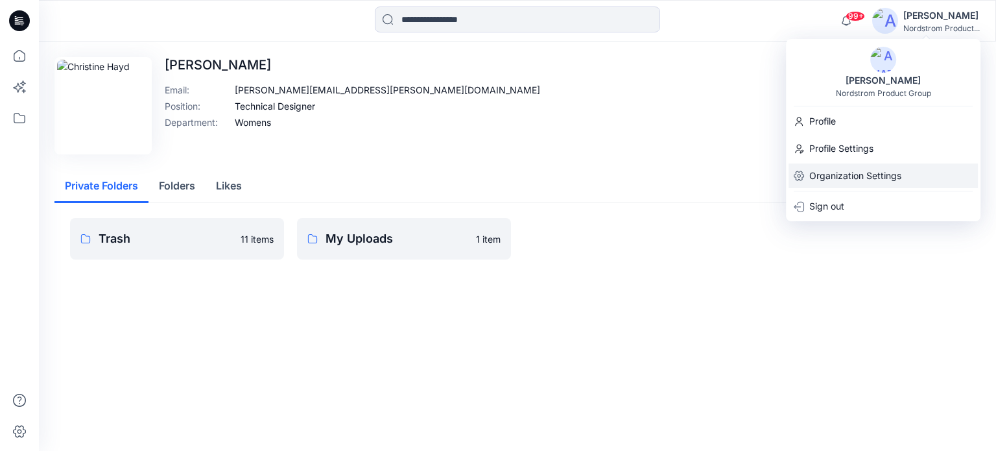
click at [821, 172] on p "Organization Settings" at bounding box center [856, 175] width 92 height 25
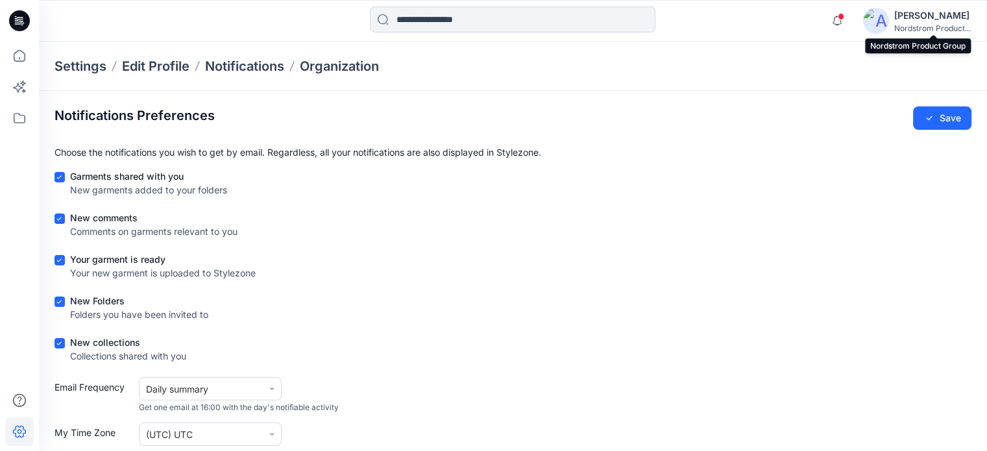
click at [821, 25] on div "Nordstrom Product..." at bounding box center [932, 28] width 77 height 10
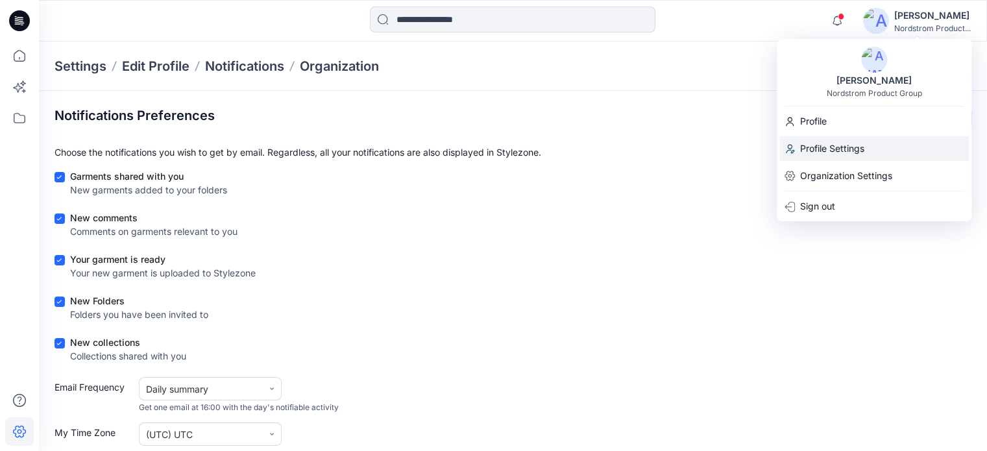
click at [821, 153] on p "Profile Settings" at bounding box center [832, 148] width 64 height 25
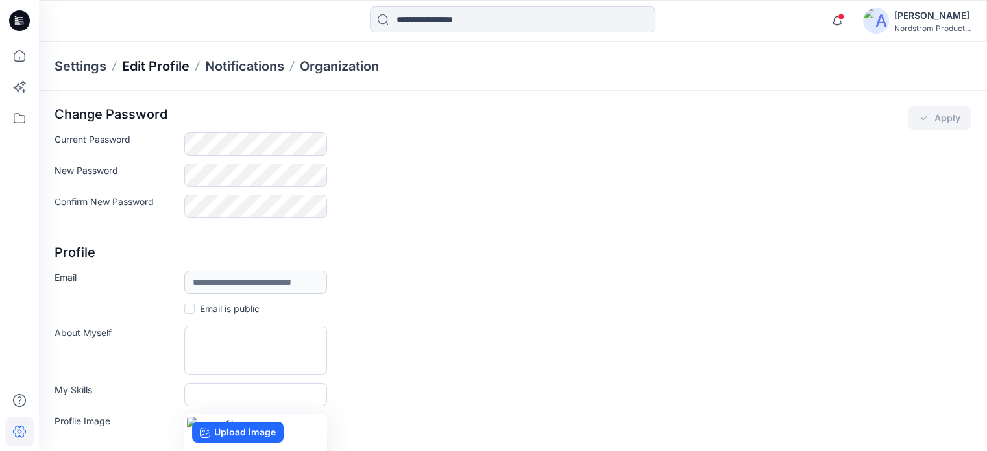
click at [160, 66] on p "Edit Profile" at bounding box center [155, 66] width 67 height 18
click at [157, 67] on p "Edit Profile" at bounding box center [155, 66] width 67 height 18
click at [31, 352] on icon at bounding box center [19, 431] width 29 height 29
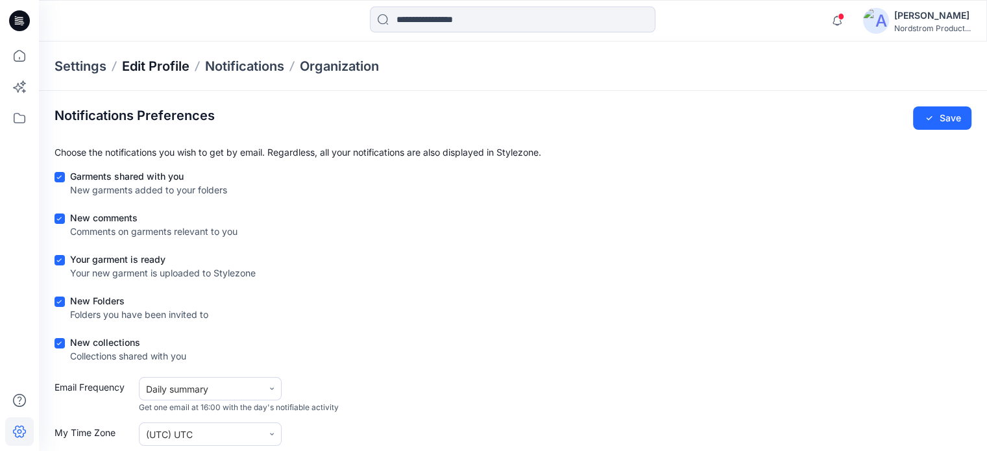
click at [159, 66] on p "Edit Profile" at bounding box center [155, 66] width 67 height 18
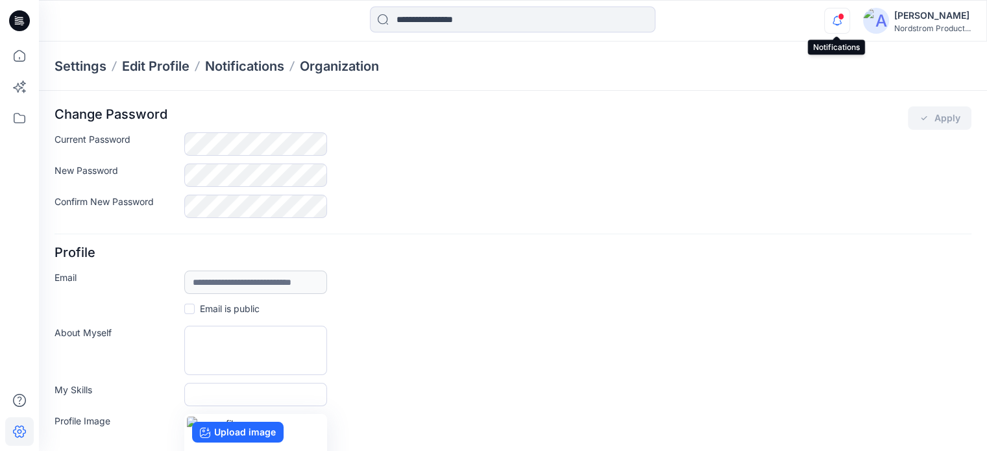
click at [821, 17] on icon "button" at bounding box center [836, 21] width 25 height 26
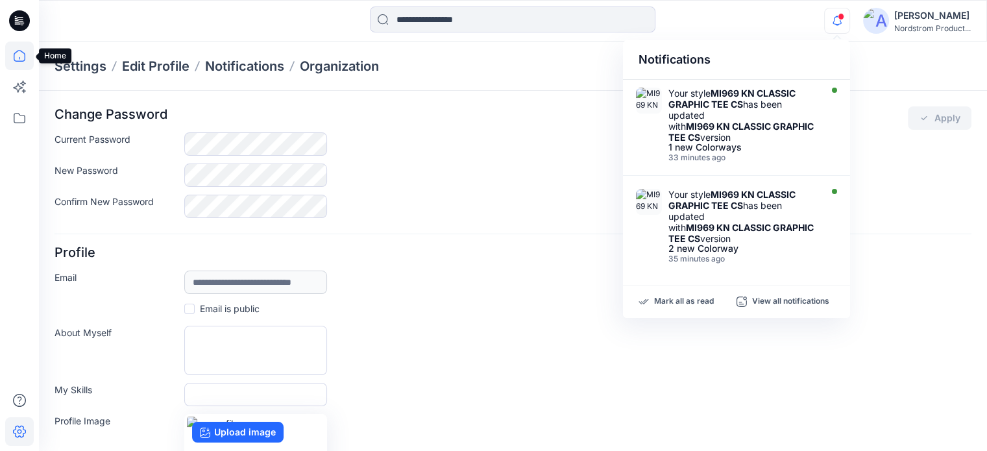
click at [18, 62] on icon at bounding box center [19, 56] width 29 height 29
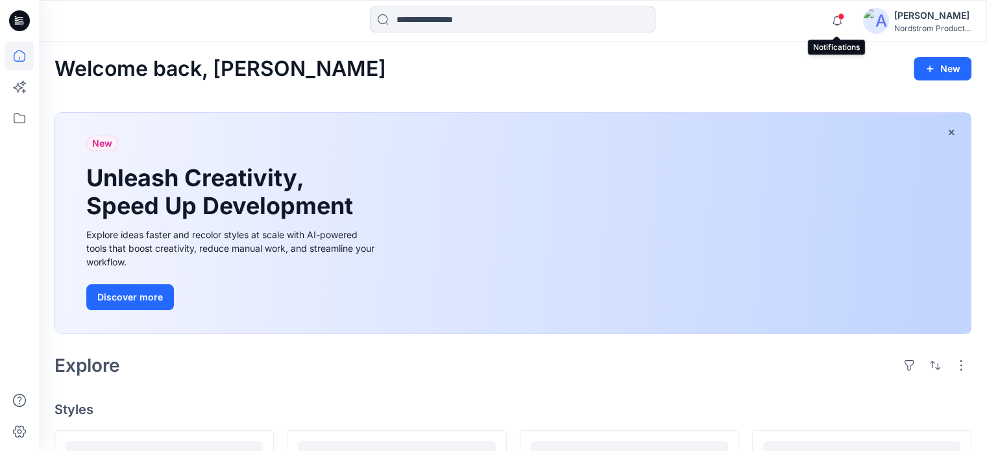
click at [821, 14] on span at bounding box center [840, 16] width 6 height 7
click at [821, 20] on div "[PERSON_NAME]" at bounding box center [932, 16] width 77 height 16
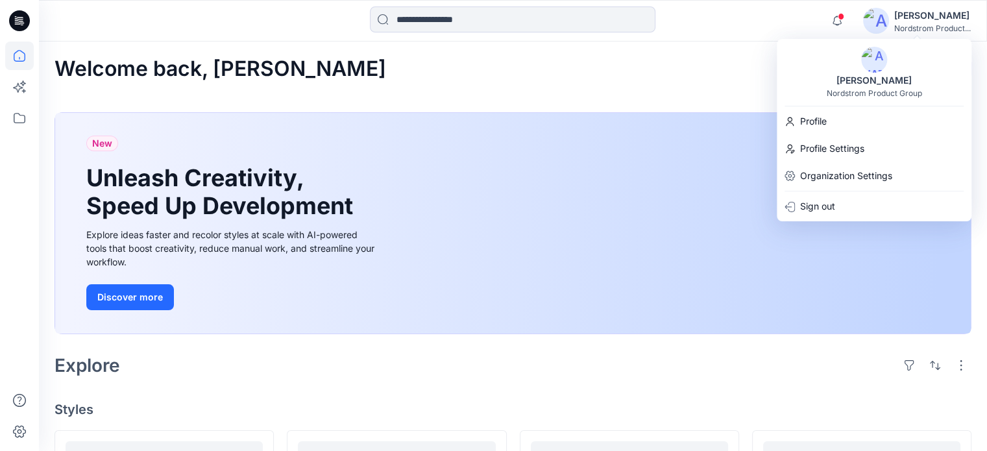
click at [821, 63] on img at bounding box center [874, 60] width 26 height 26
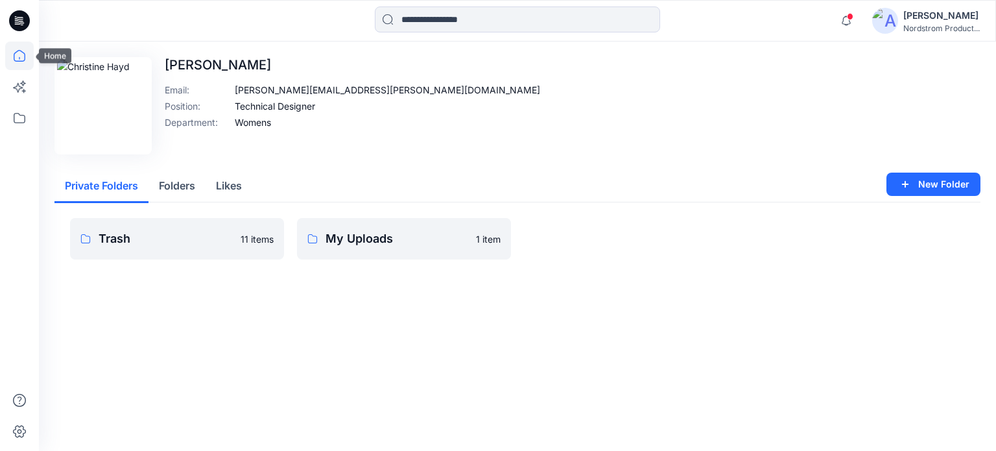
click at [16, 49] on icon at bounding box center [19, 56] width 29 height 29
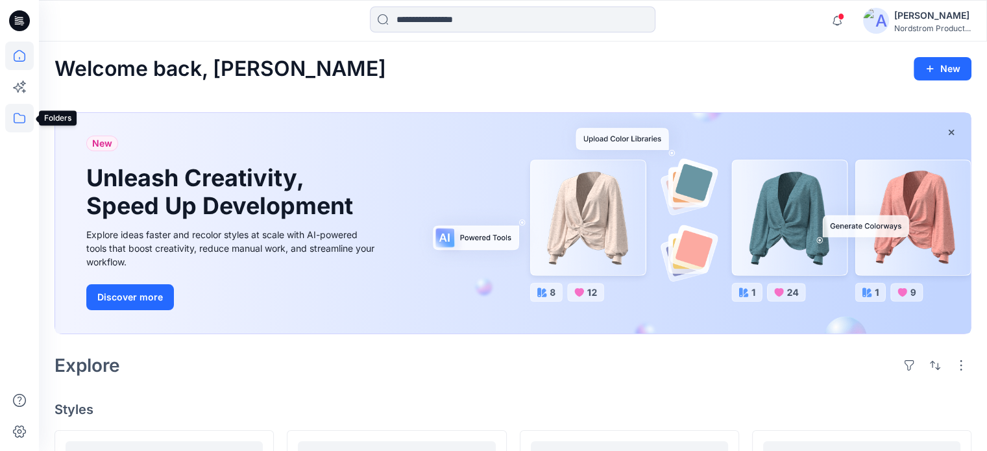
click at [16, 114] on icon at bounding box center [19, 118] width 29 height 29
